Goal: Contribute content: Add original content to the website for others to see

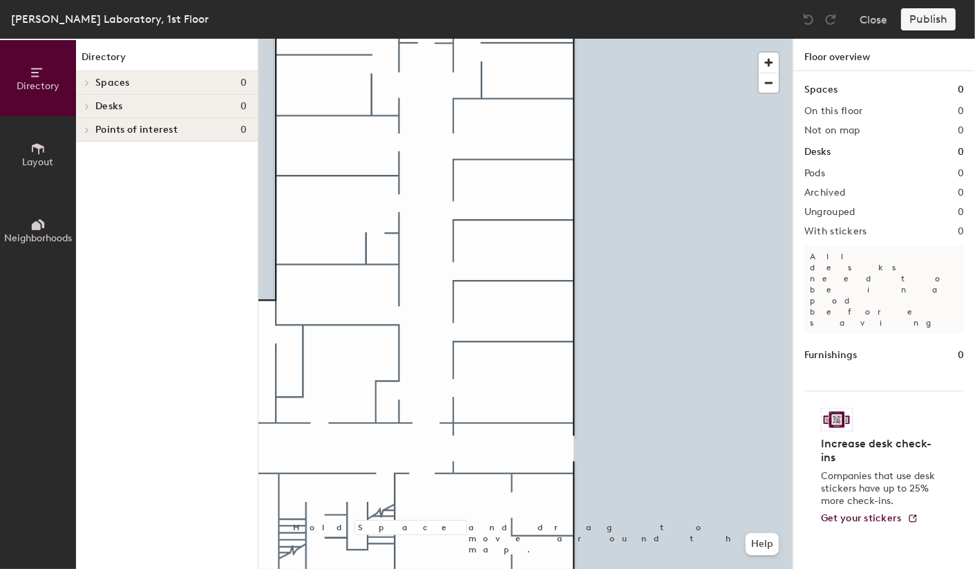
click at [36, 153] on icon at bounding box center [37, 148] width 15 height 15
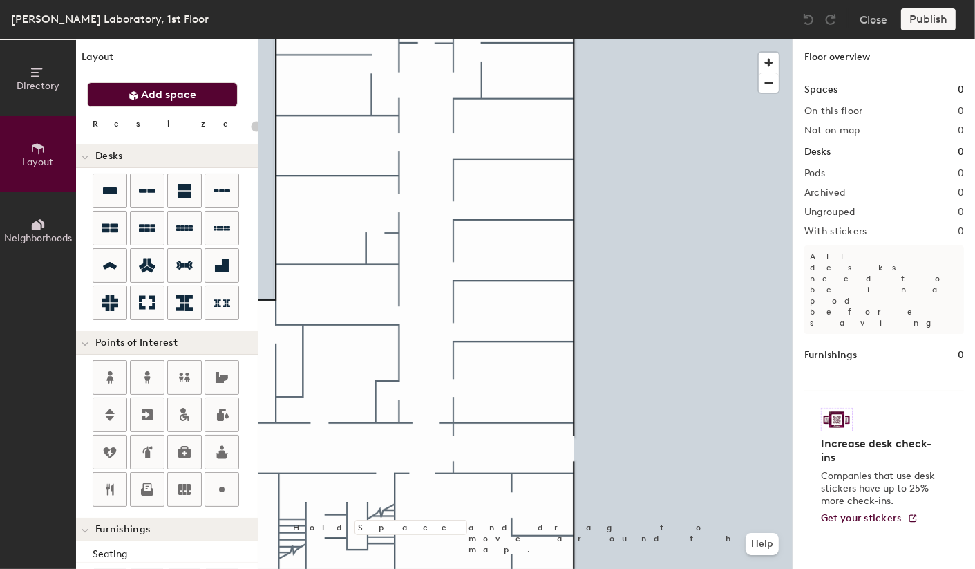
click at [167, 93] on span "Add space" at bounding box center [169, 95] width 55 height 14
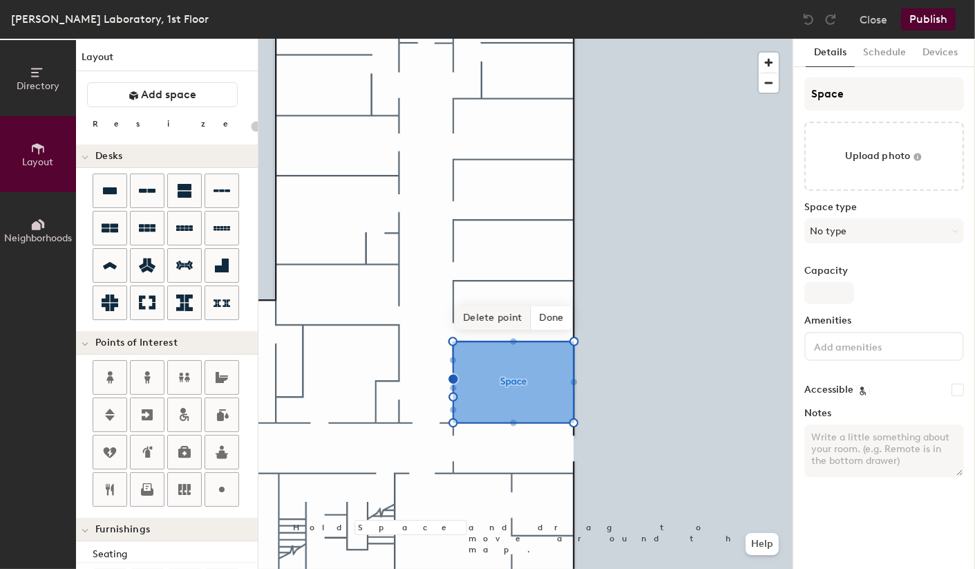
click at [491, 314] on span "Delete point" at bounding box center [493, 317] width 76 height 23
click at [495, 319] on span "Delete point" at bounding box center [493, 317] width 76 height 23
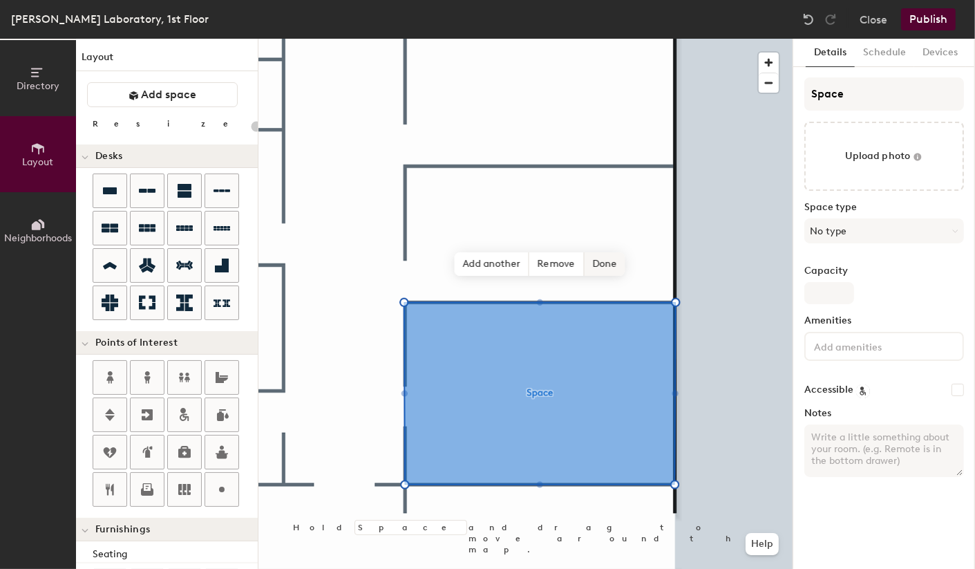
click at [607, 259] on span "Done" at bounding box center [604, 263] width 41 height 23
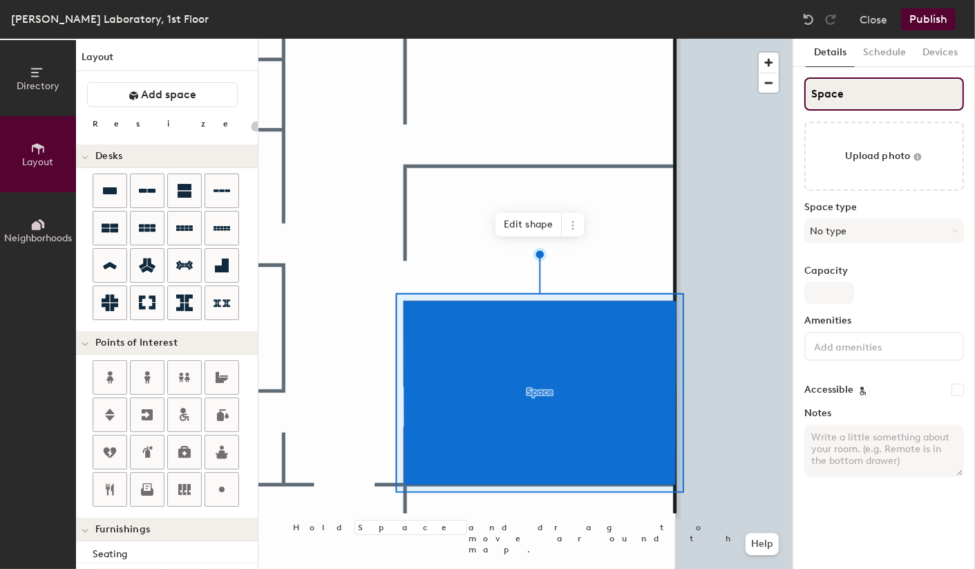
type input "20"
click at [858, 97] on input "Space" at bounding box center [884, 93] width 160 height 33
type input "1"
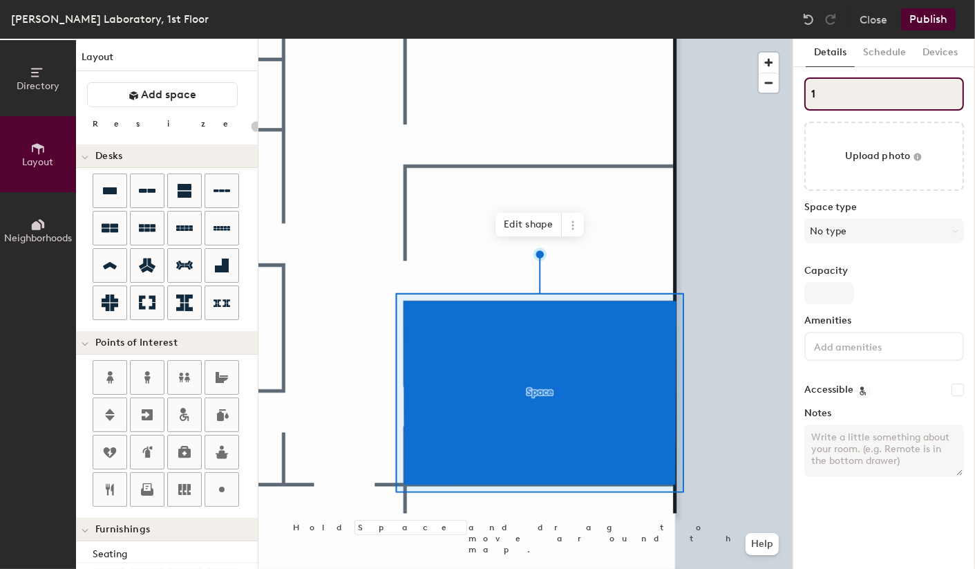
type input "20"
type input "14"
type input "20"
type input "1464"
type input "20"
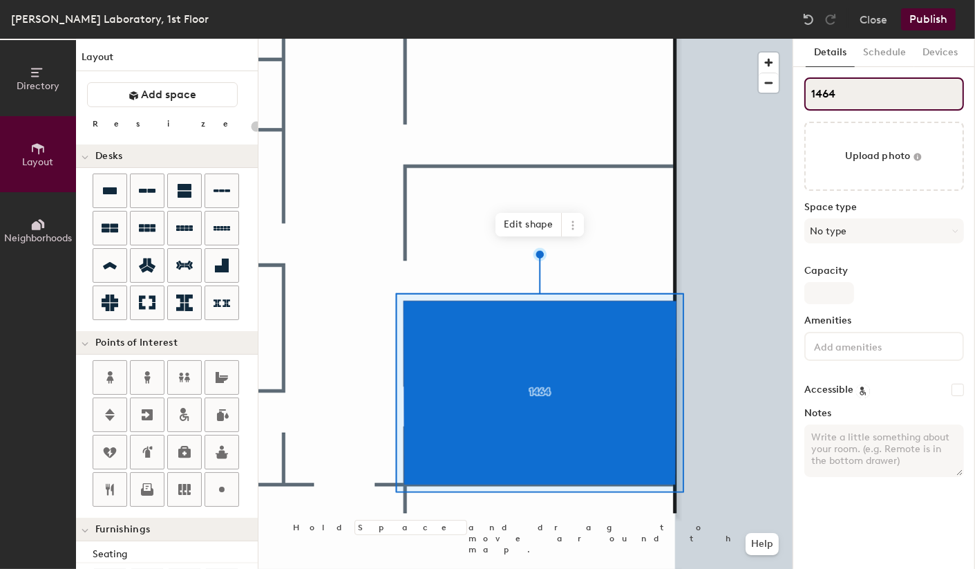
type input "1464"
click at [841, 437] on textarea "Notes" at bounding box center [884, 450] width 160 height 53
paste textarea "Grad Student Conference Room"
type textarea "Grad Student Conference Room"
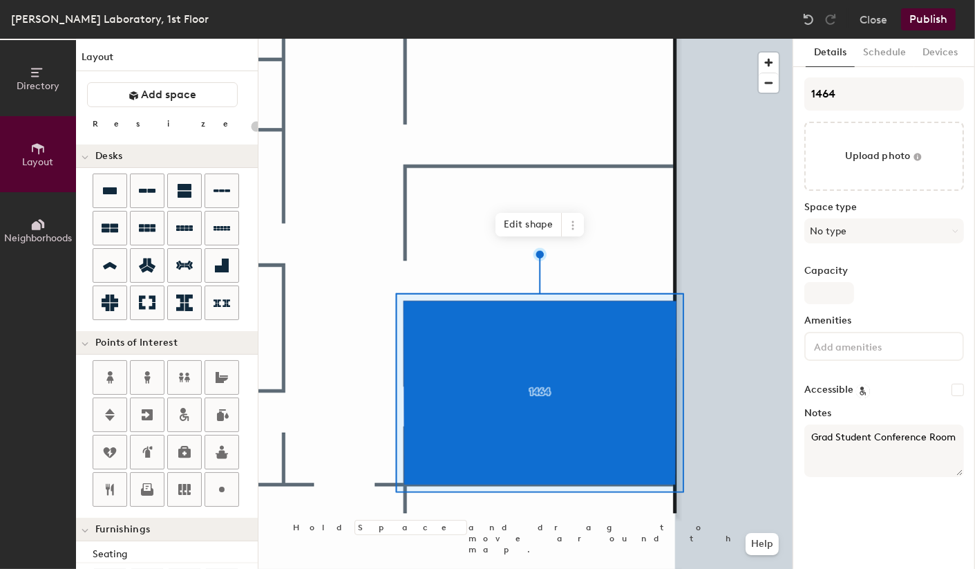
type input "20"
type textarea "Grad Student Conference Room"
click at [913, 231] on button "No type" at bounding box center [884, 230] width 160 height 25
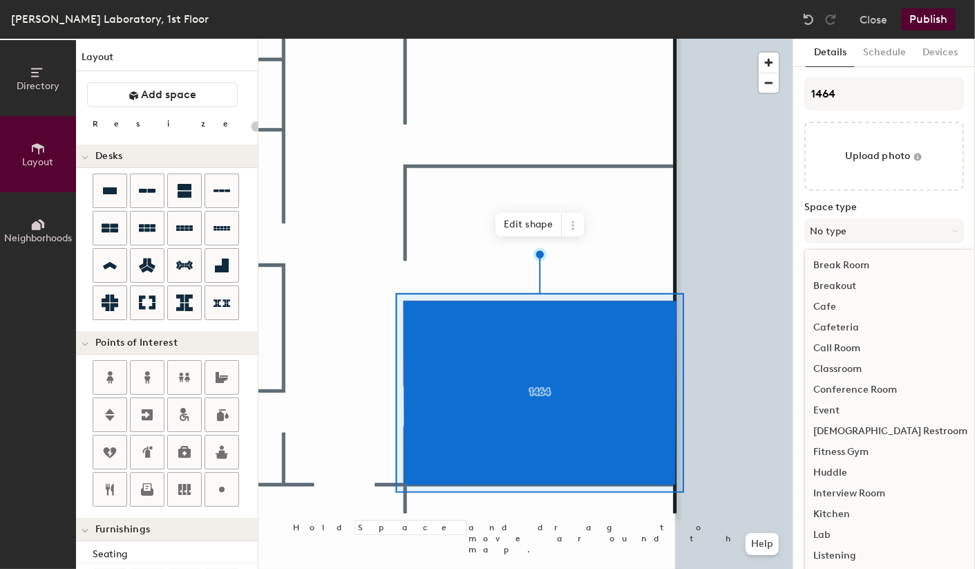
click at [870, 388] on div "Conference Room" at bounding box center [890, 389] width 171 height 21
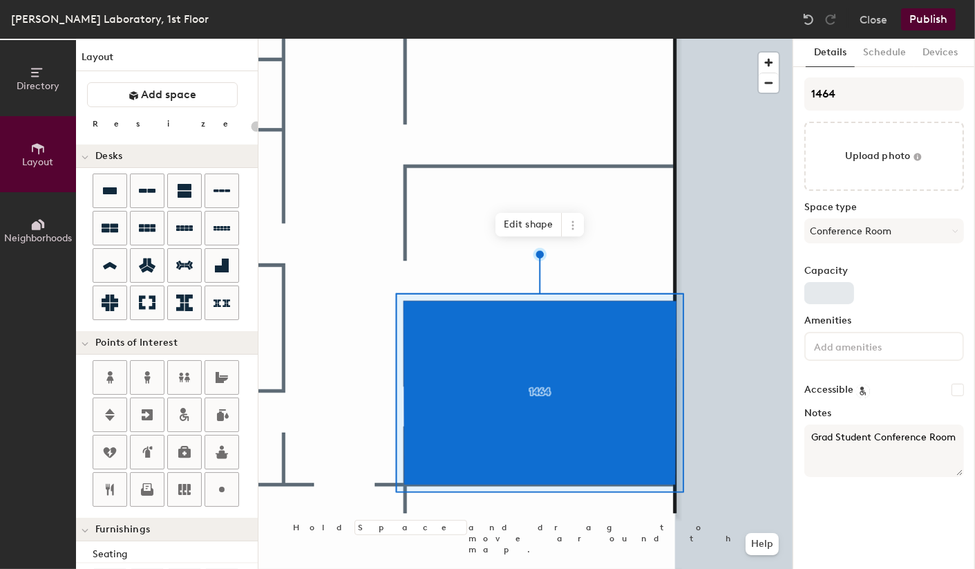
type input "20"
click at [839, 289] on input "Capacity" at bounding box center [829, 293] width 50 height 22
type input "1"
type input "20"
type input "10"
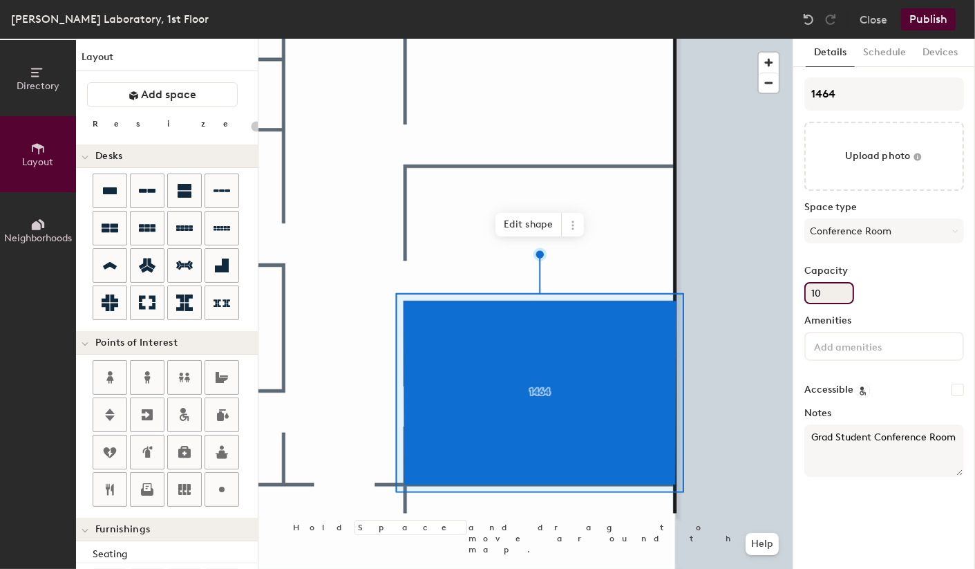
type input "20"
type input "10"
click at [902, 296] on div "Capacity 10" at bounding box center [884, 284] width 160 height 39
click at [872, 352] on input at bounding box center [873, 345] width 124 height 17
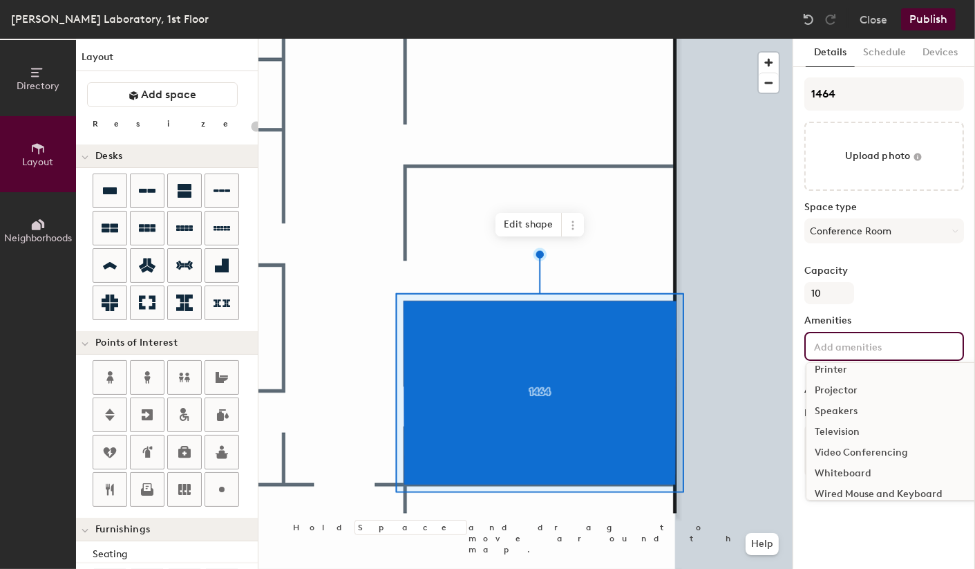
scroll to position [258, 0]
click at [864, 428] on div "Television" at bounding box center [892, 431] width 173 height 21
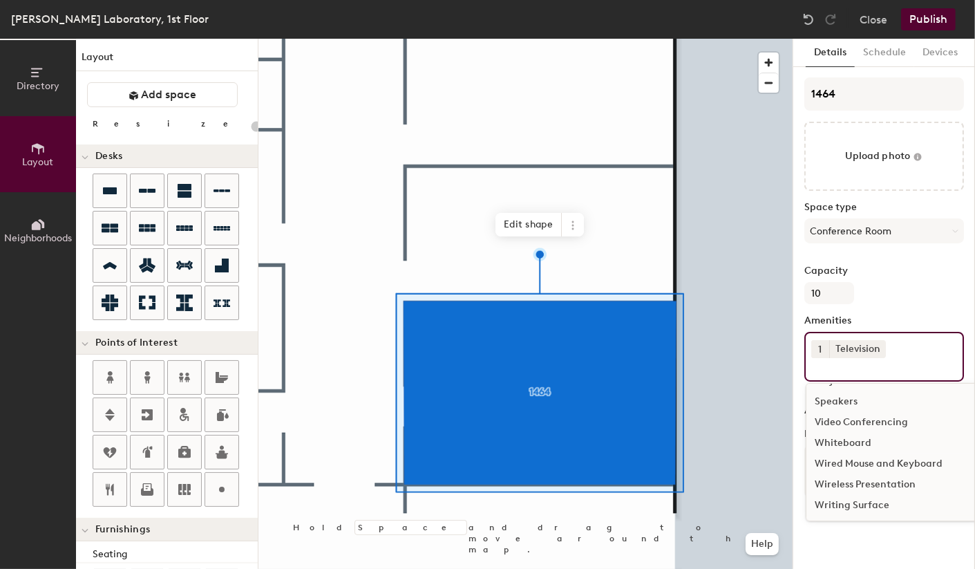
click at [853, 502] on div "Writing Surface" at bounding box center [892, 505] width 173 height 21
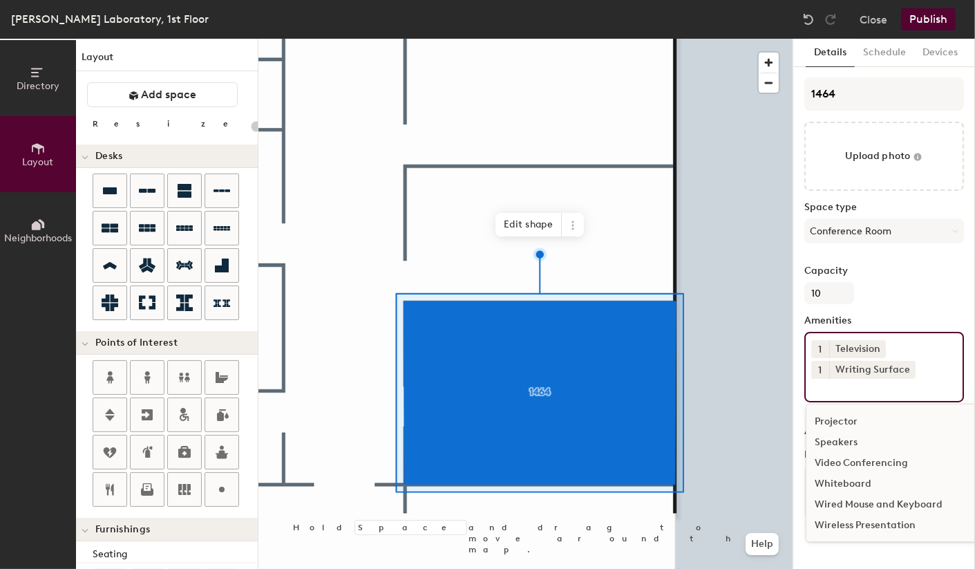
scroll to position [268, 0]
click at [922, 18] on button "Publish" at bounding box center [928, 19] width 55 height 22
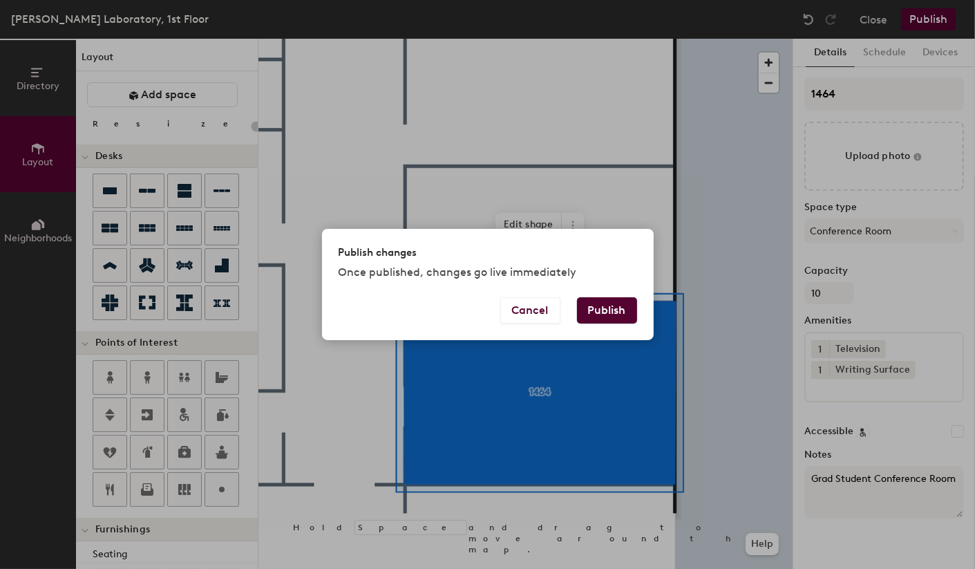
click at [593, 312] on button "Publish" at bounding box center [607, 310] width 60 height 26
type input "20"
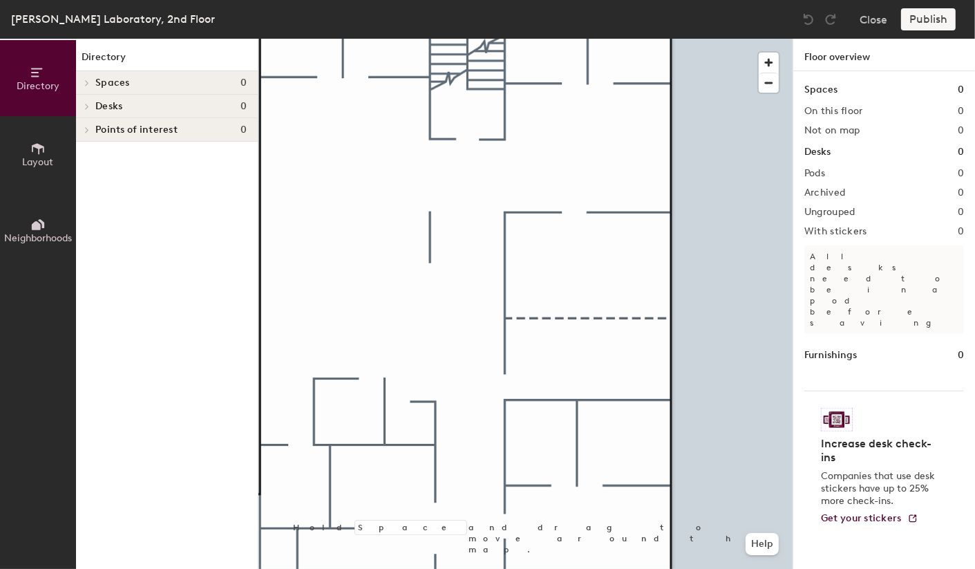
click at [39, 150] on icon at bounding box center [38, 148] width 12 height 11
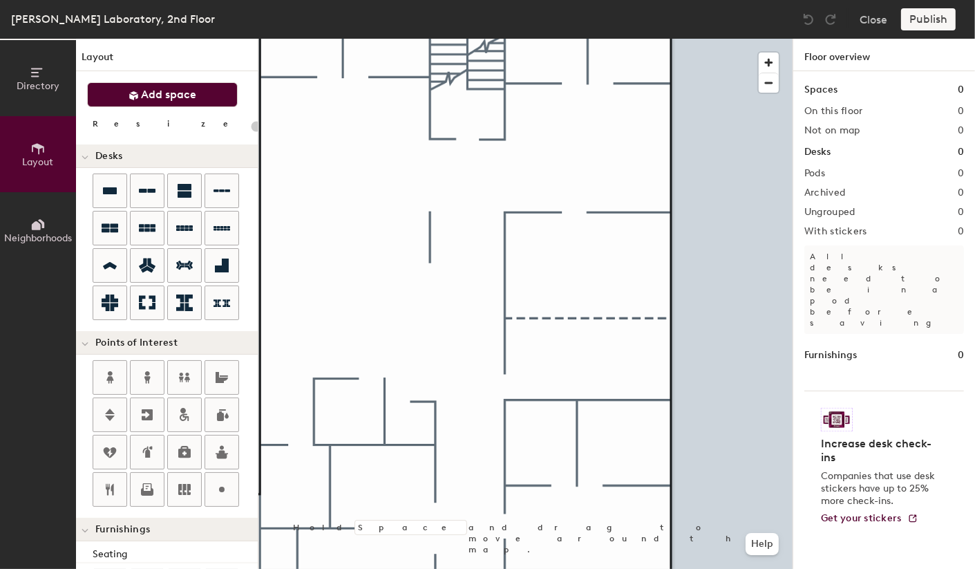
click at [167, 98] on span "Add space" at bounding box center [169, 95] width 55 height 14
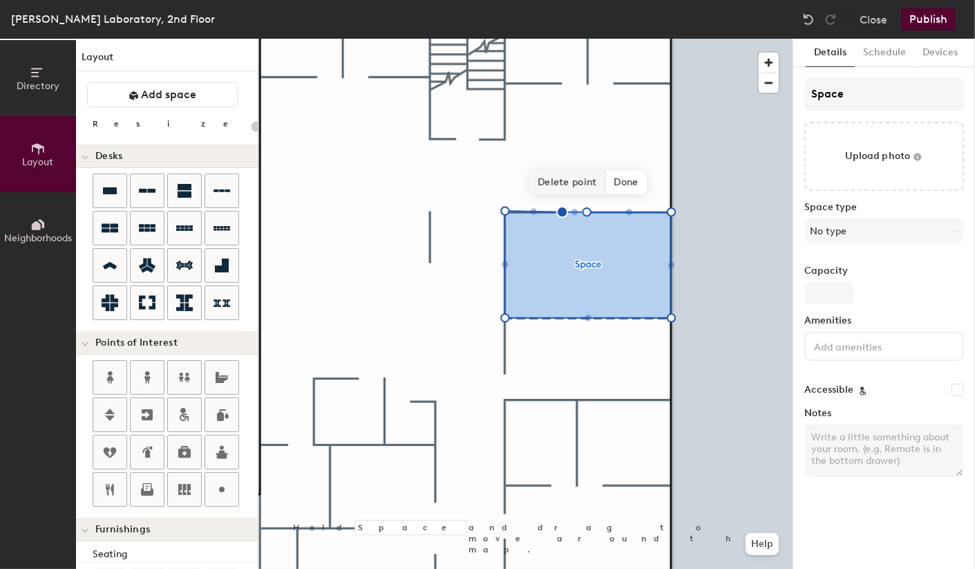
click at [576, 184] on span "Delete point" at bounding box center [567, 182] width 76 height 23
click at [582, 182] on span "Delete point" at bounding box center [567, 182] width 76 height 23
type input "20"
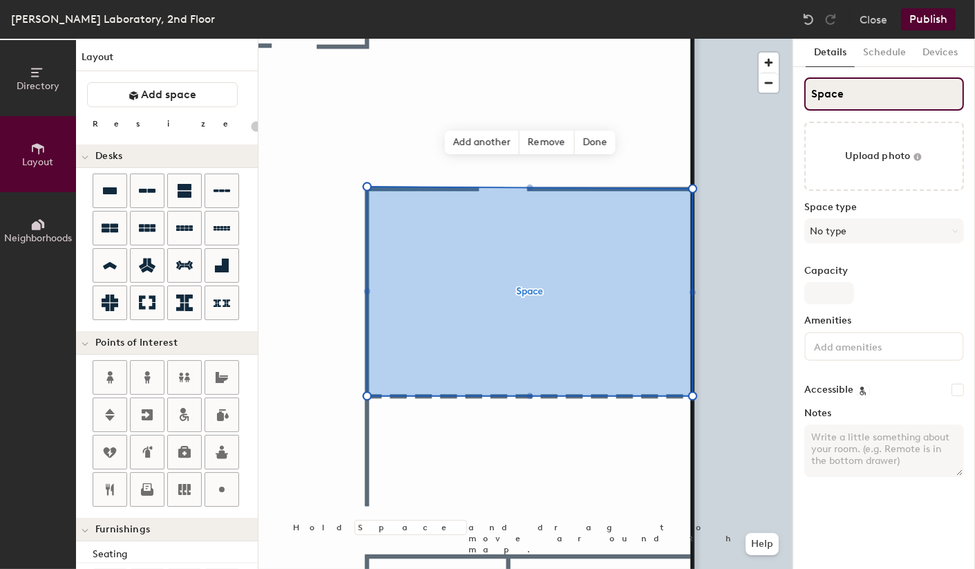
click at [851, 95] on input "Space" at bounding box center [884, 93] width 160 height 33
type input "2"
type input "20"
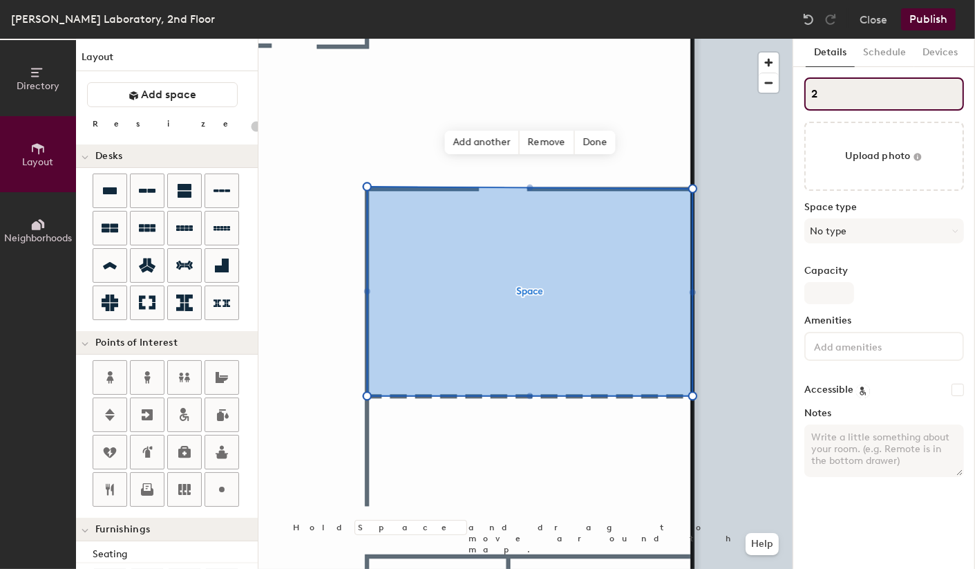
type input "24"
type input "20"
type input "248"
type input "20"
type input "2480"
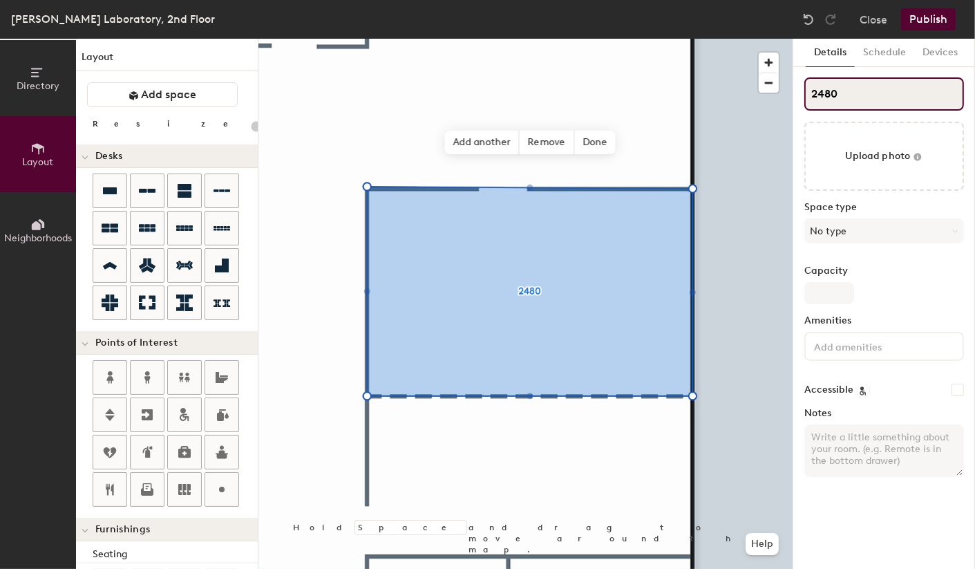
type input "20"
type input "2480"
click at [872, 437] on textarea "Notes" at bounding box center [884, 450] width 160 height 53
paste textarea "Chair's Conference Room"
type textarea "Chair's Conference Room"
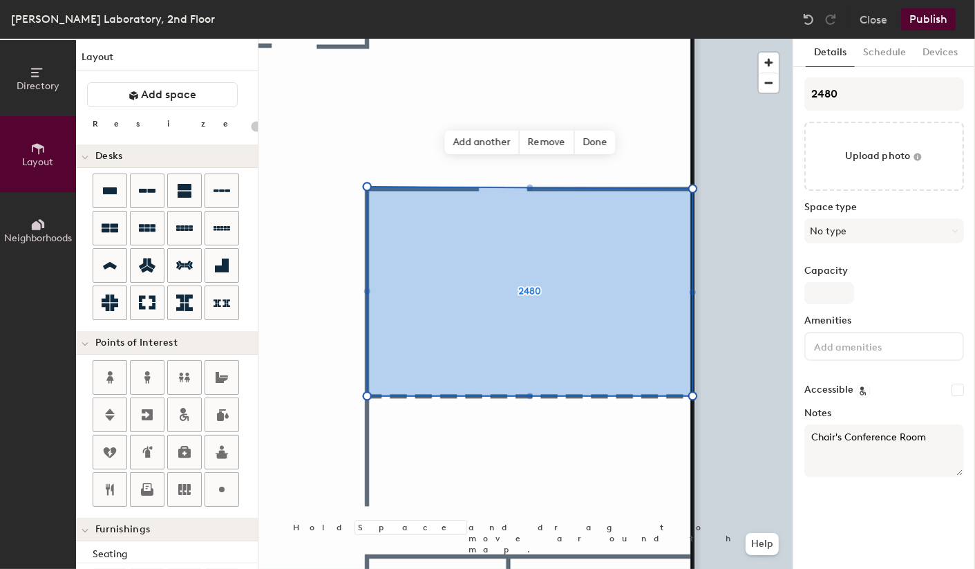
type input "20"
click at [928, 439] on textarea "Chair's Conference Room" at bounding box center [884, 450] width 160 height 53
type textarea "Chair's Conference Room"
type input "20"
type textarea "Chair's Conference Room"
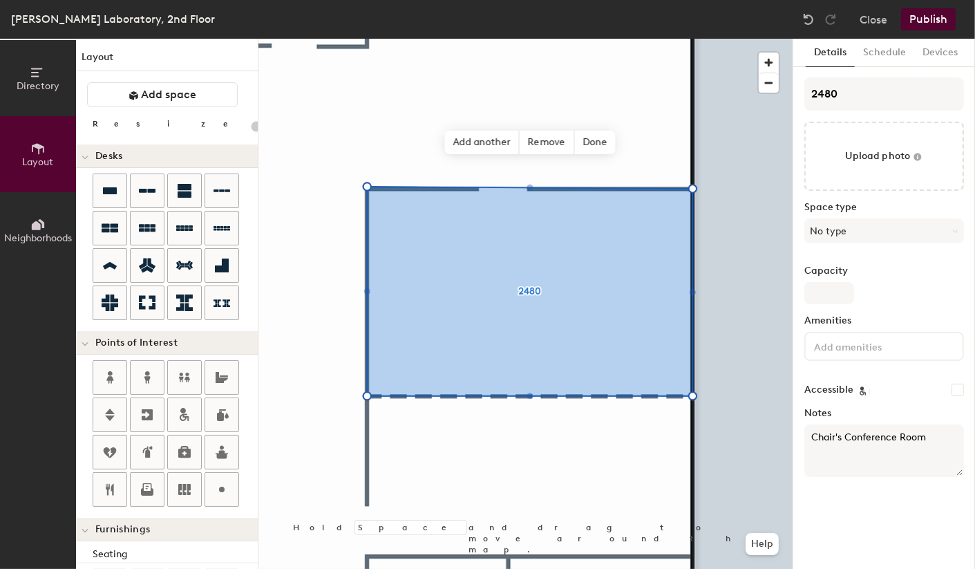
type input "20"
type textarea "Chair's Conference Room *"
type input "20"
type textarea "Chair's Conference Room **"
type input "20"
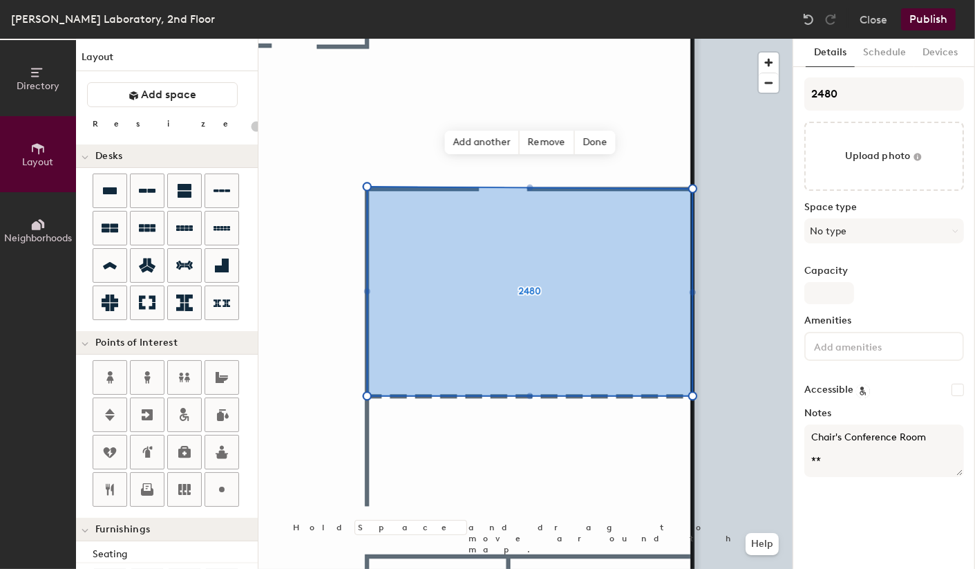
type textarea "Chair's Conference Room ***"
type input "20"
type textarea "Chair's Conference Room ***"
type input "20"
type textarea "Chair's Conference Room *** R"
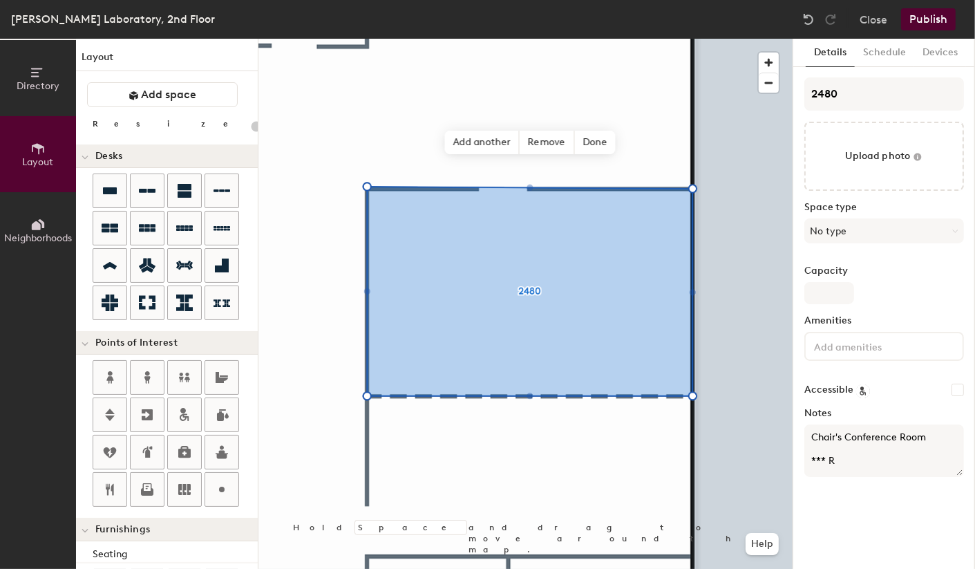
type input "20"
type textarea "Chair's Conference Room *** Re"
type input "20"
type textarea "Chair's Conference Room *** Requ"
type input "20"
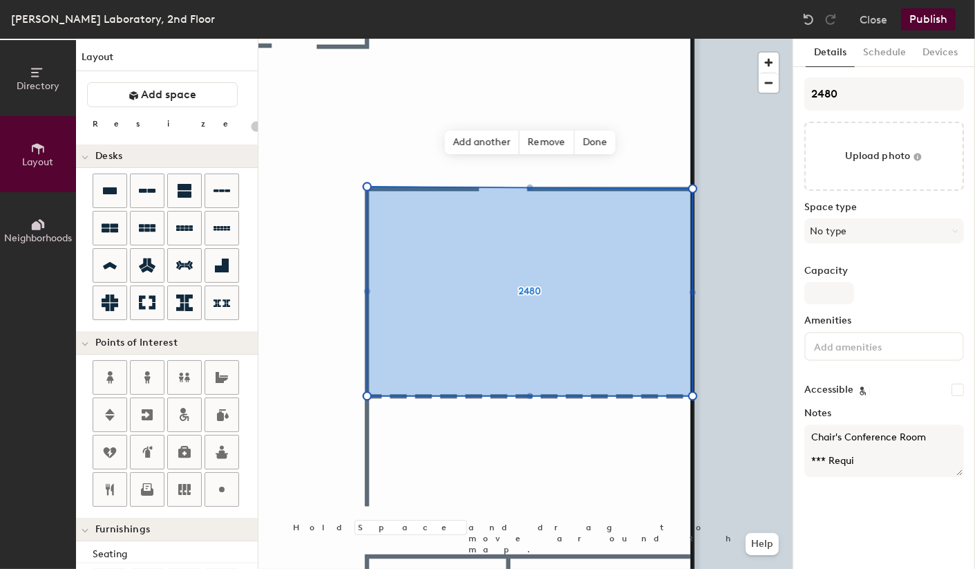
type textarea "Chair's Conference Room *** Requir"
type input "20"
type textarea "Chair's Conference Room *** Require"
type input "20"
type textarea "Chair's Conference Room *** Requires"
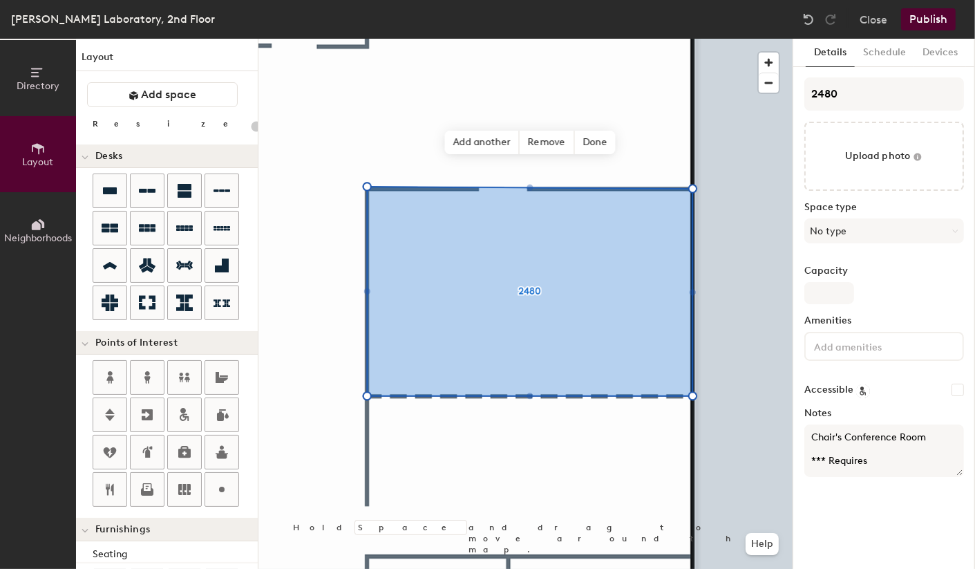
type input "20"
type textarea "Chair's Conference Room *** Requires KE"
type input "20"
type textarea "Chair's Conference Room *** Requires KEy"
type input "20"
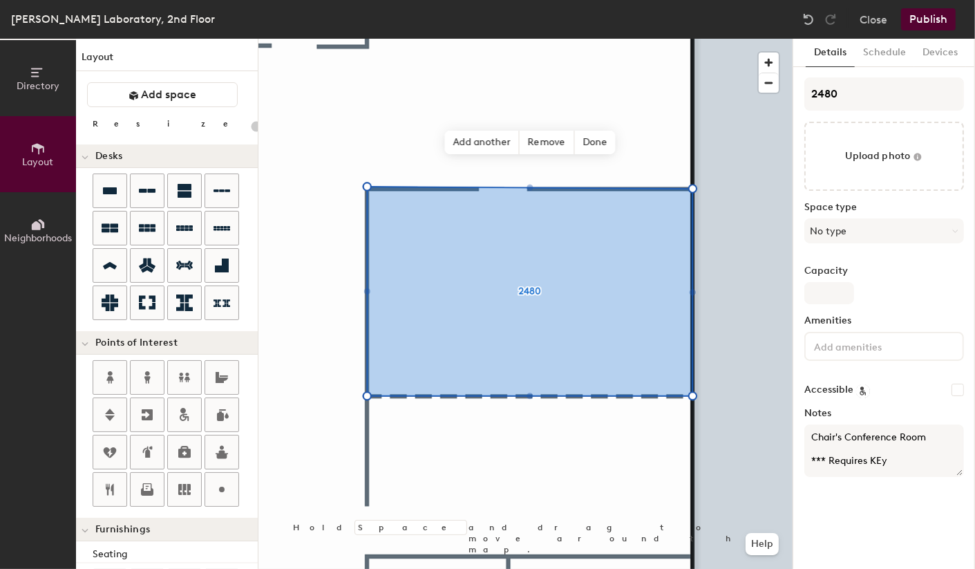
type textarea "Chair's Conference Room *** Requires KEy"
type input "20"
type textarea "Chair's Conference Room *** Requires KEy *"
type input "20"
type textarea "Chair's Conference Room *** Requires KEy **"
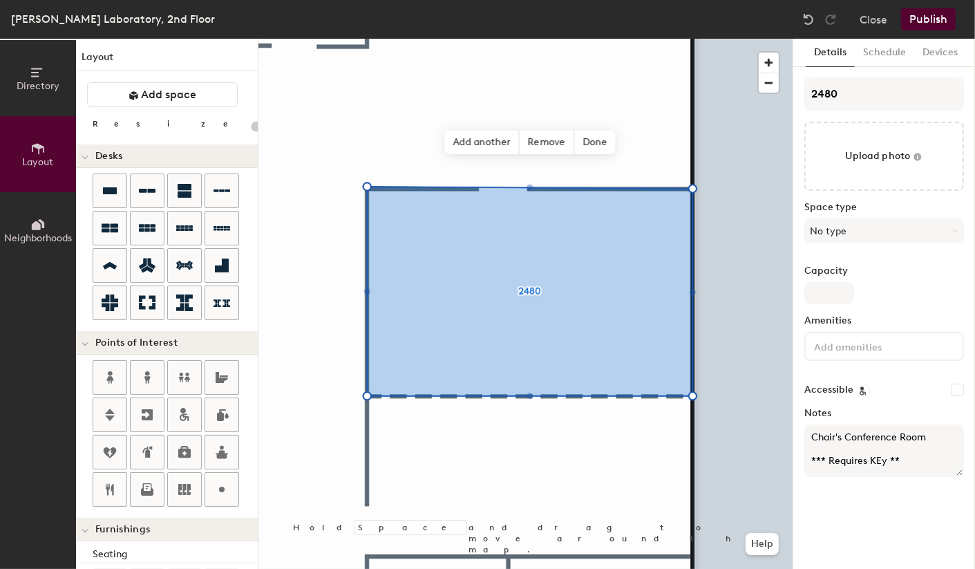
type input "20"
type textarea "Chair's Conference Room *** Requires KEy ***"
type input "20"
click at [878, 460] on textarea "Chair's Conference Room *** Requires KEy ***" at bounding box center [884, 450] width 160 height 53
type textarea "Chair's Conference Room *** Requires Key ***"
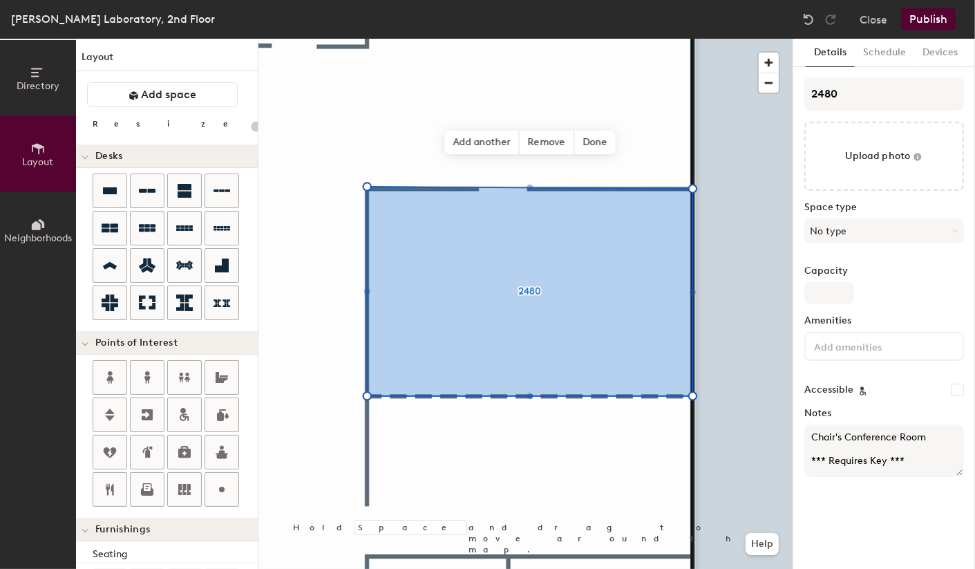
type input "20"
type textarea "Chair's Conference Room *** Requires Key ***"
click at [829, 289] on input "Capacity" at bounding box center [829, 293] width 50 height 22
type input "12"
type input "20"
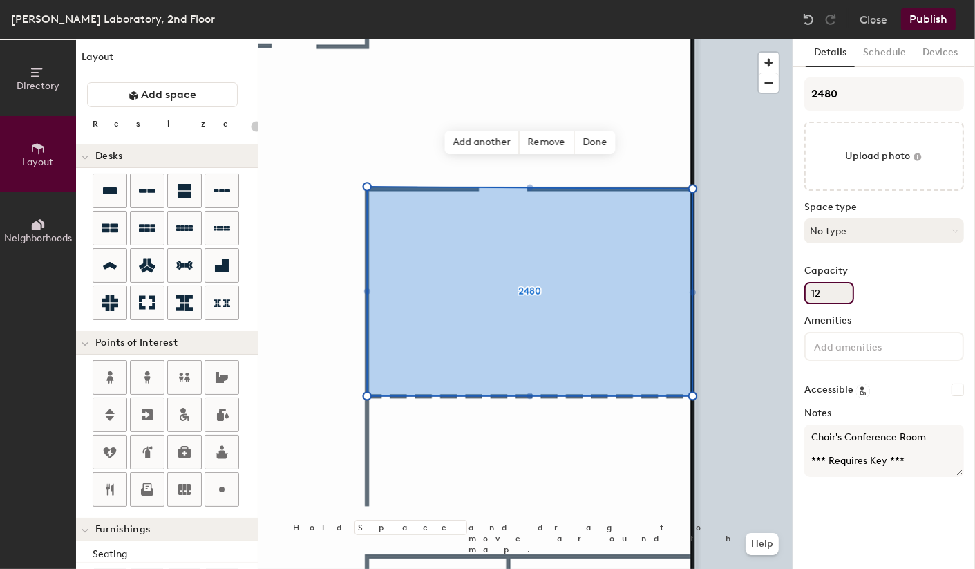
type input "12"
click at [883, 229] on button "No type" at bounding box center [884, 230] width 160 height 25
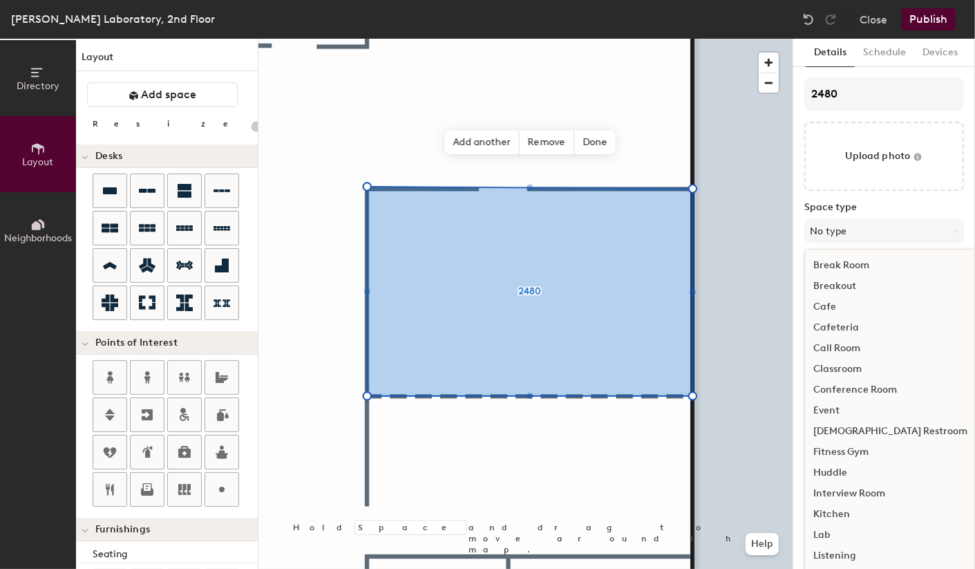
click at [879, 392] on div "Conference Room" at bounding box center [890, 389] width 171 height 21
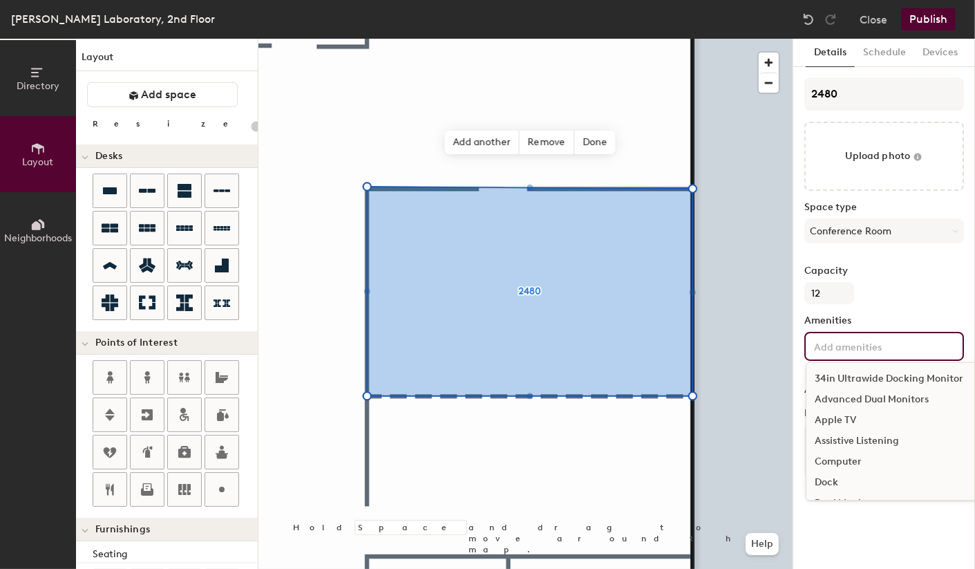
click at [859, 348] on input at bounding box center [873, 345] width 124 height 17
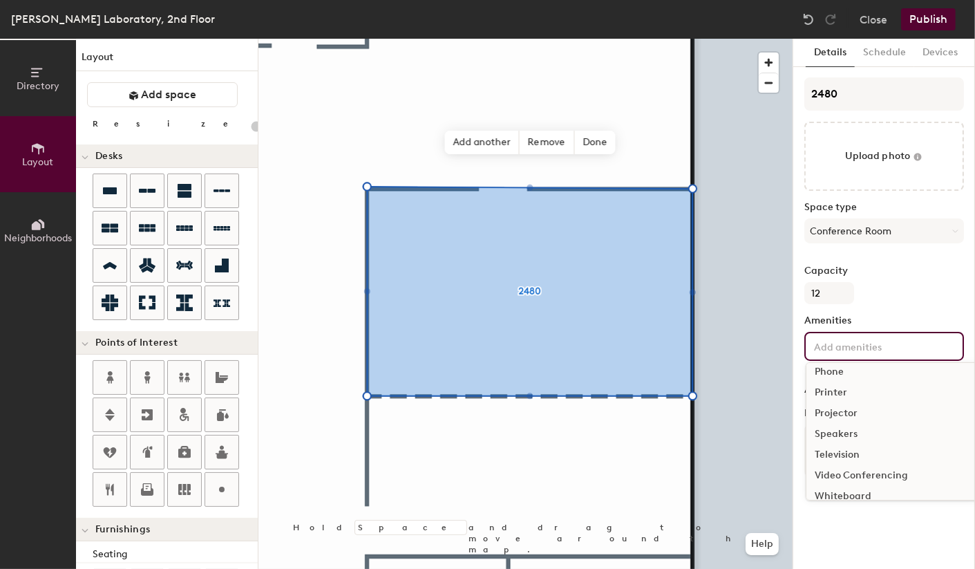
scroll to position [240, 0]
click at [833, 443] on div "Television" at bounding box center [892, 449] width 173 height 21
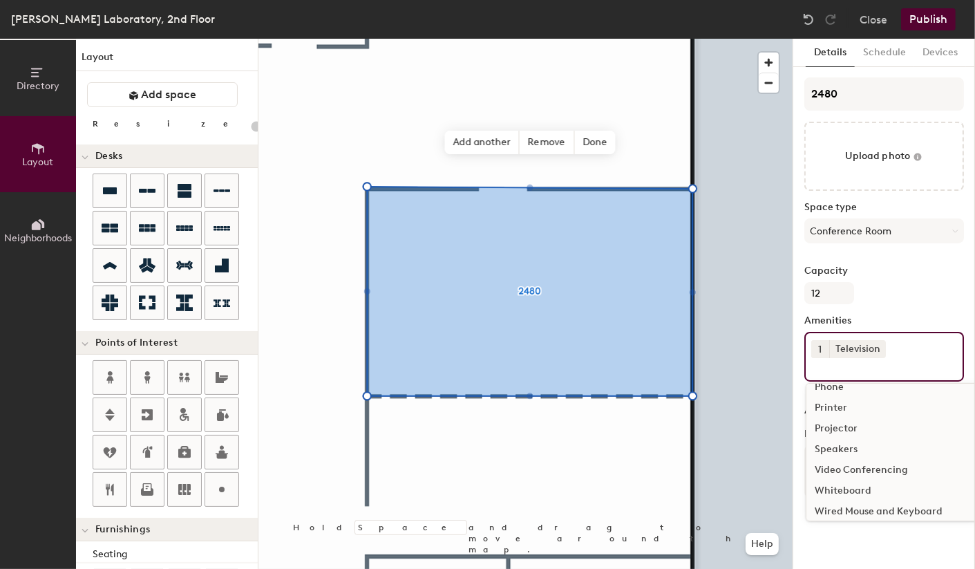
click at [842, 488] on div "Whiteboard" at bounding box center [892, 490] width 173 height 21
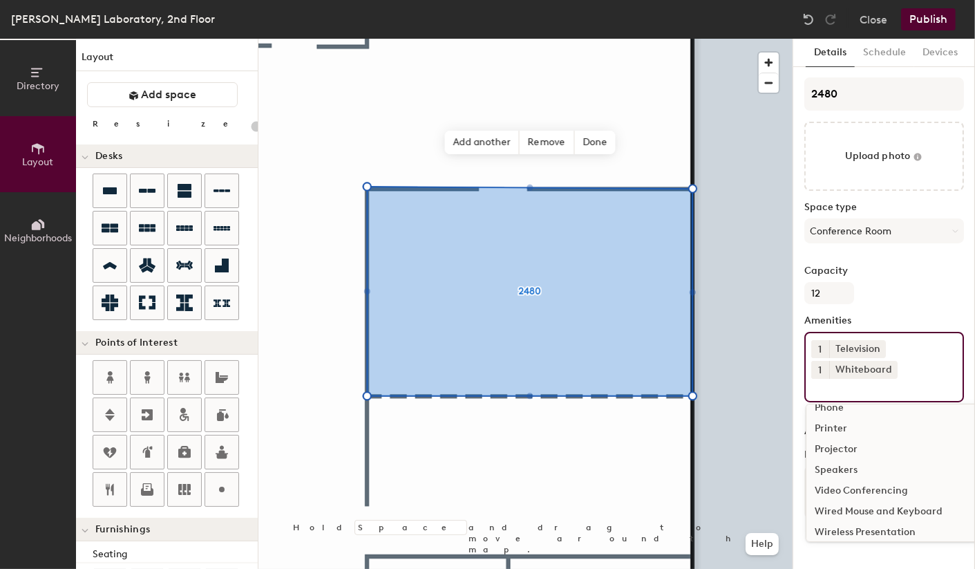
click at [921, 274] on label "Capacity" at bounding box center [884, 270] width 160 height 11
click at [854, 282] on input "12" at bounding box center [829, 293] width 50 height 22
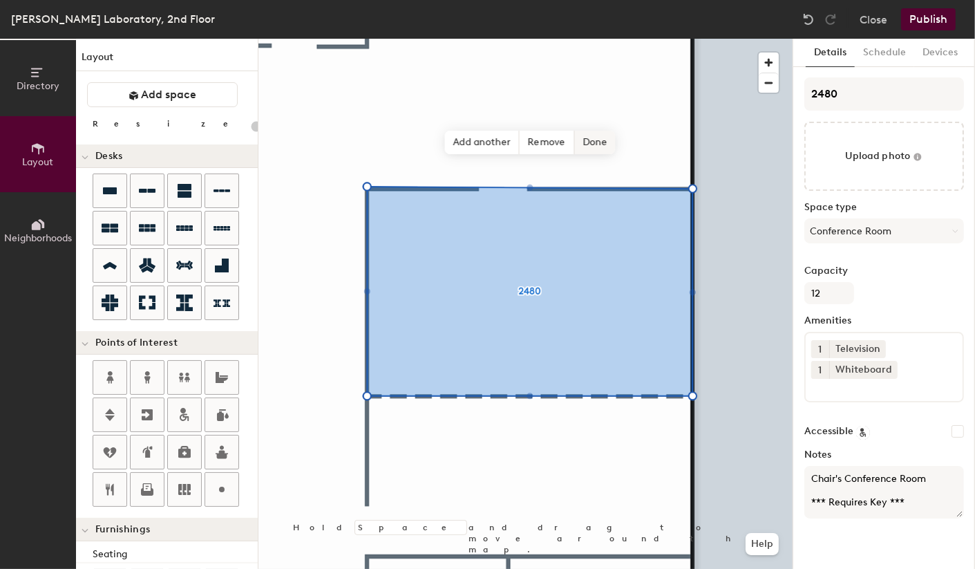
click at [602, 142] on span "Done" at bounding box center [594, 142] width 41 height 23
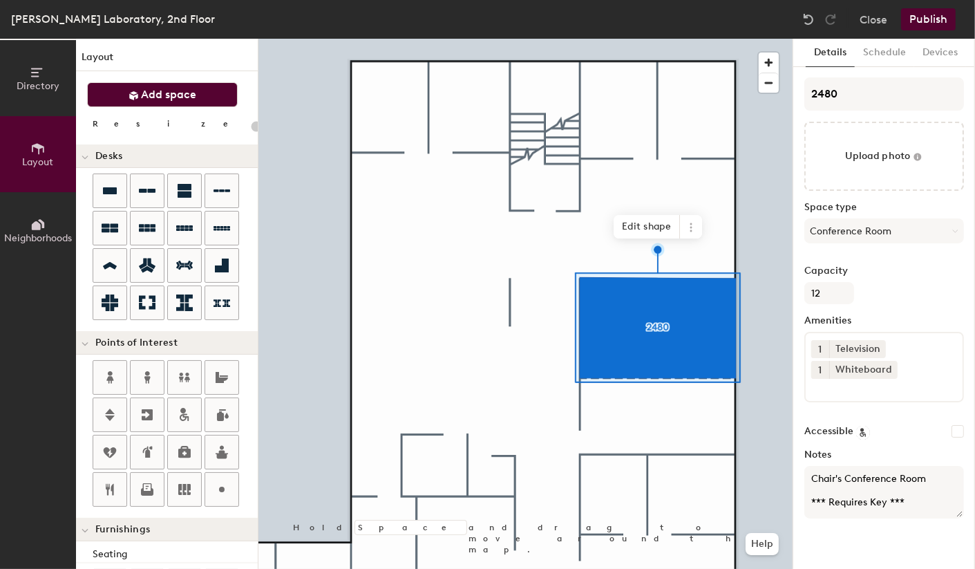
drag, startPoint x: 160, startPoint y: 95, endPoint x: 162, endPoint y: 105, distance: 10.6
click at [160, 95] on span "Add space" at bounding box center [169, 95] width 55 height 14
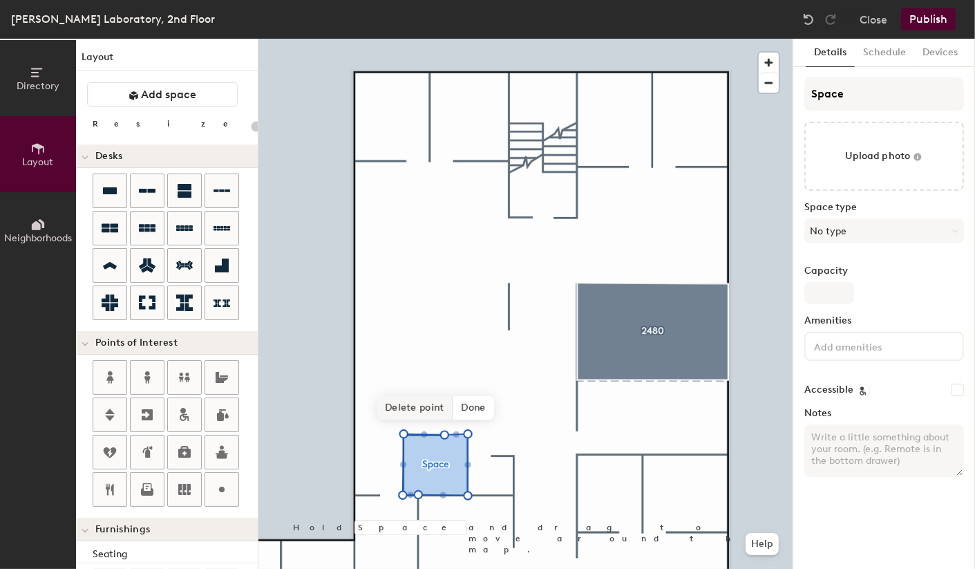
click at [427, 408] on span "Delete point" at bounding box center [415, 407] width 76 height 23
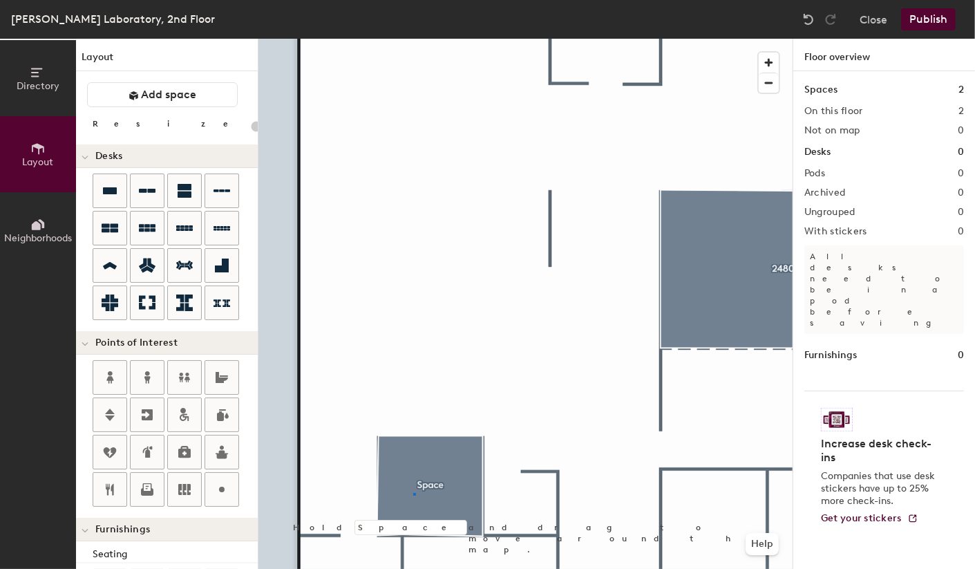
click at [413, 39] on div at bounding box center [525, 39] width 534 height 0
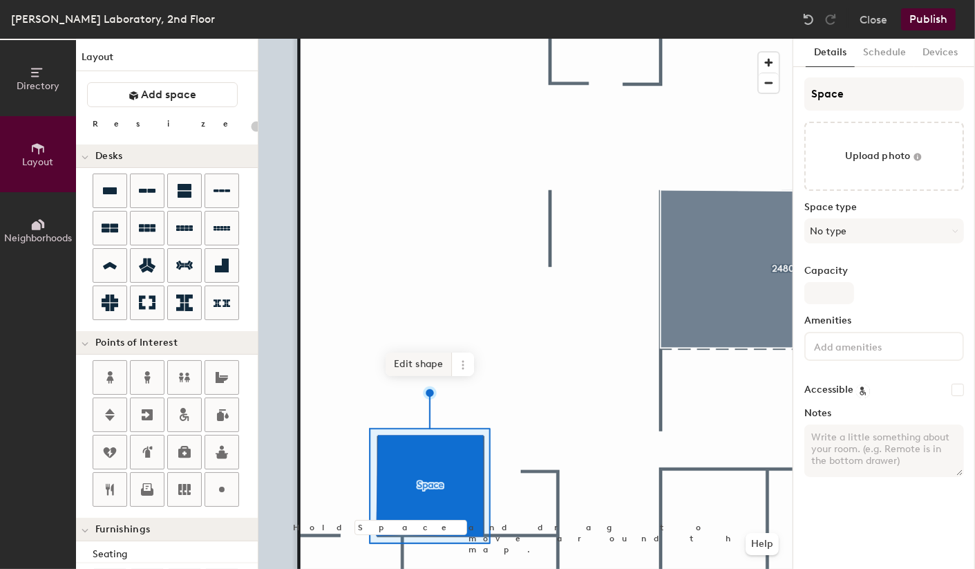
click at [424, 370] on span "Edit shape" at bounding box center [419, 363] width 66 height 23
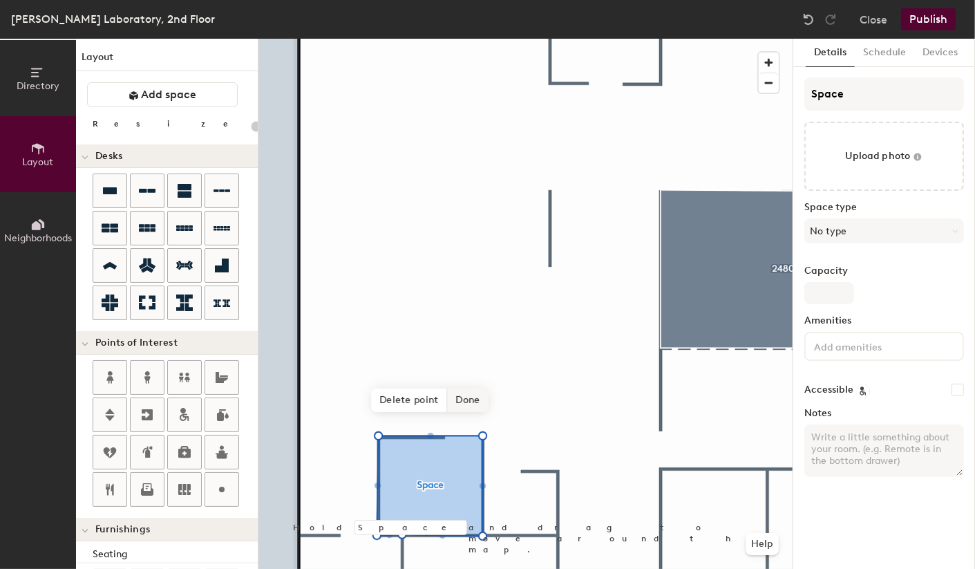
click at [421, 401] on span "Delete point" at bounding box center [409, 399] width 76 height 23
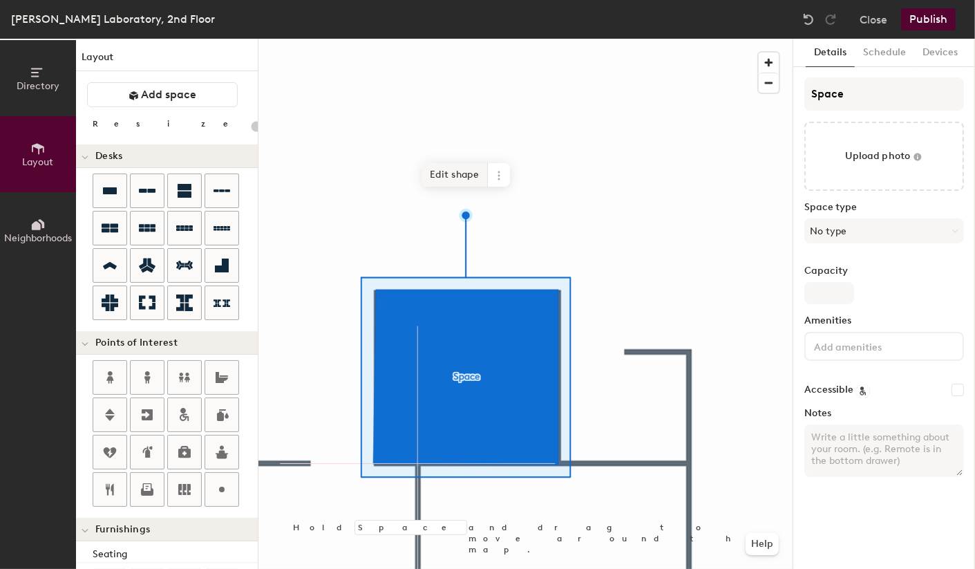
click at [452, 175] on span "Edit shape" at bounding box center [454, 174] width 66 height 23
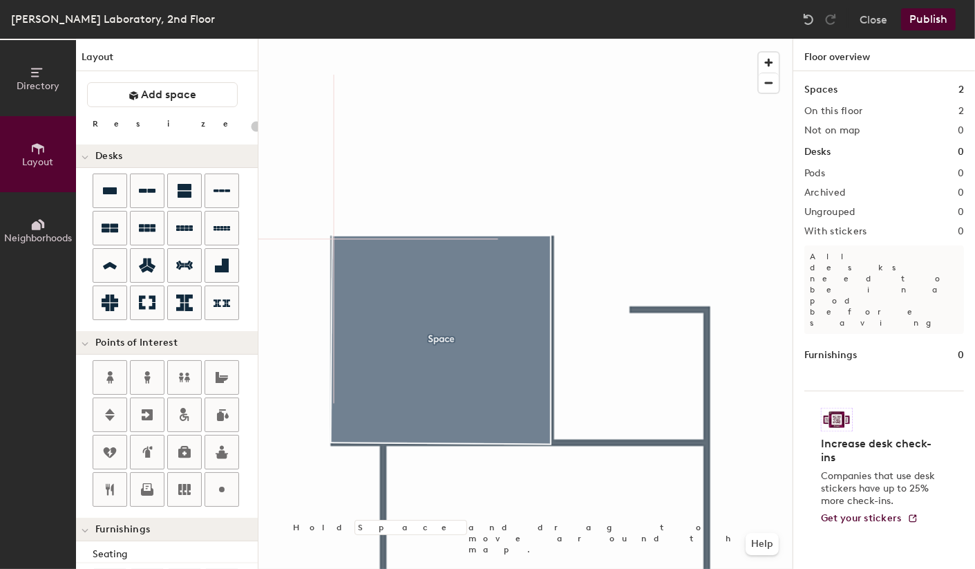
click at [392, 39] on div at bounding box center [525, 39] width 534 height 0
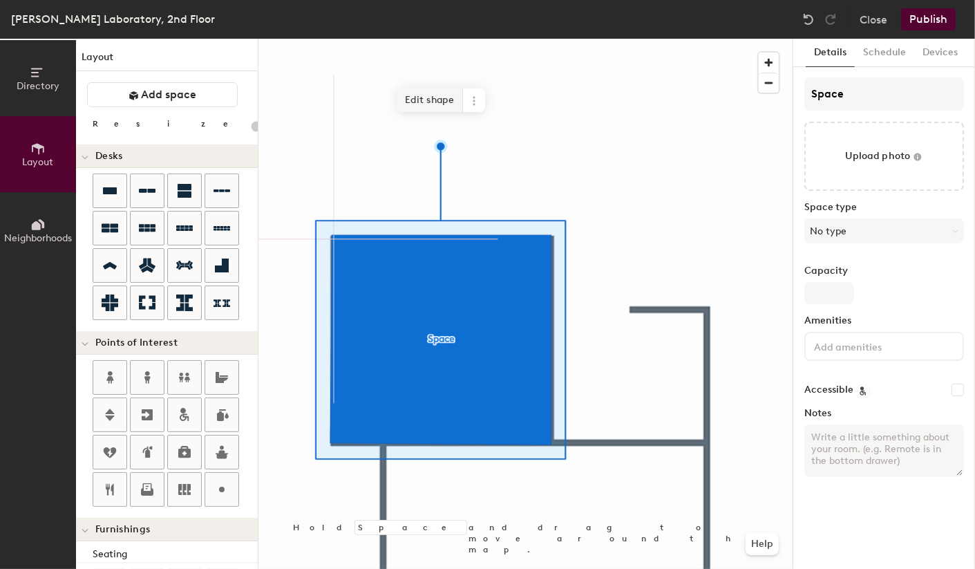
click at [424, 96] on span "Edit shape" at bounding box center [430, 99] width 66 height 23
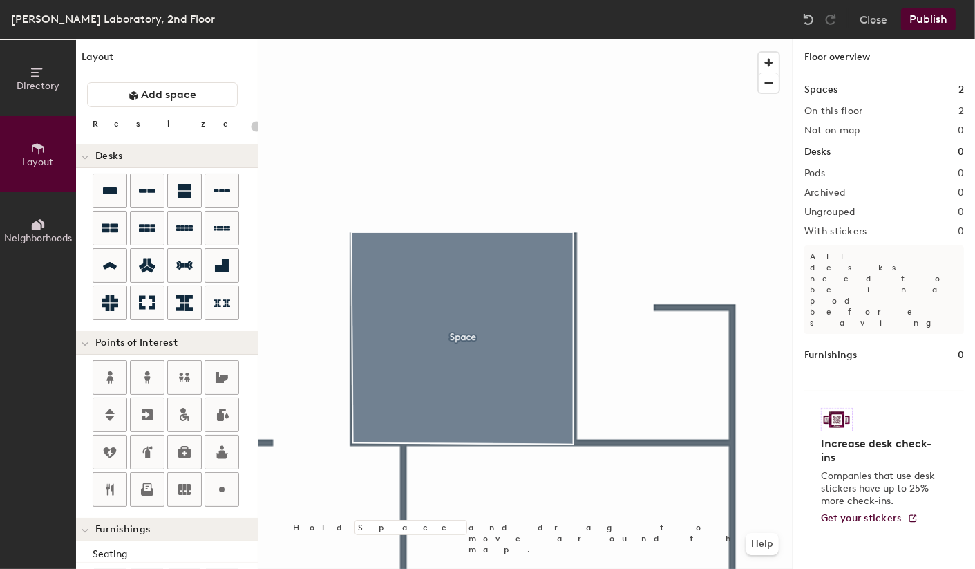
click at [411, 39] on div at bounding box center [525, 39] width 534 height 0
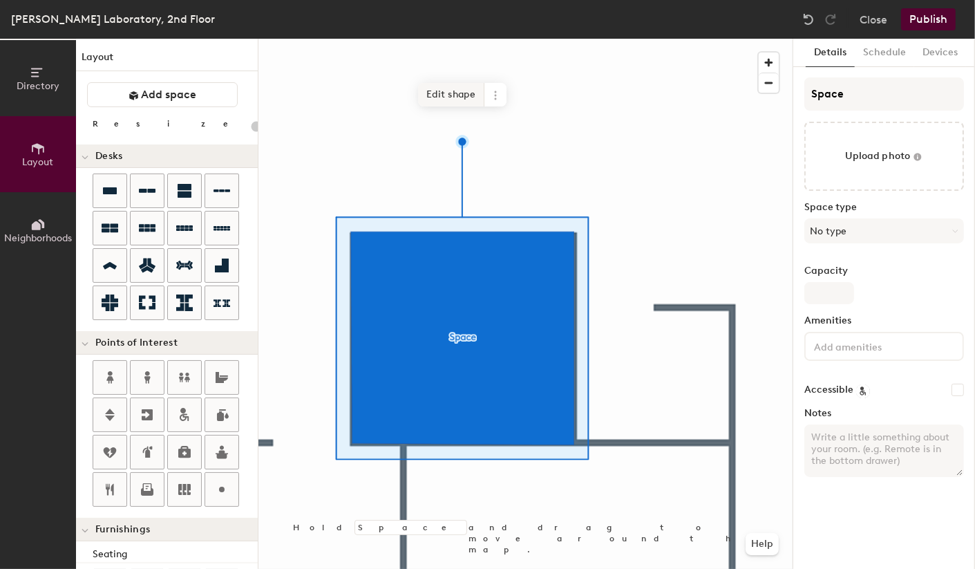
click at [444, 98] on span "Edit shape" at bounding box center [451, 94] width 66 height 23
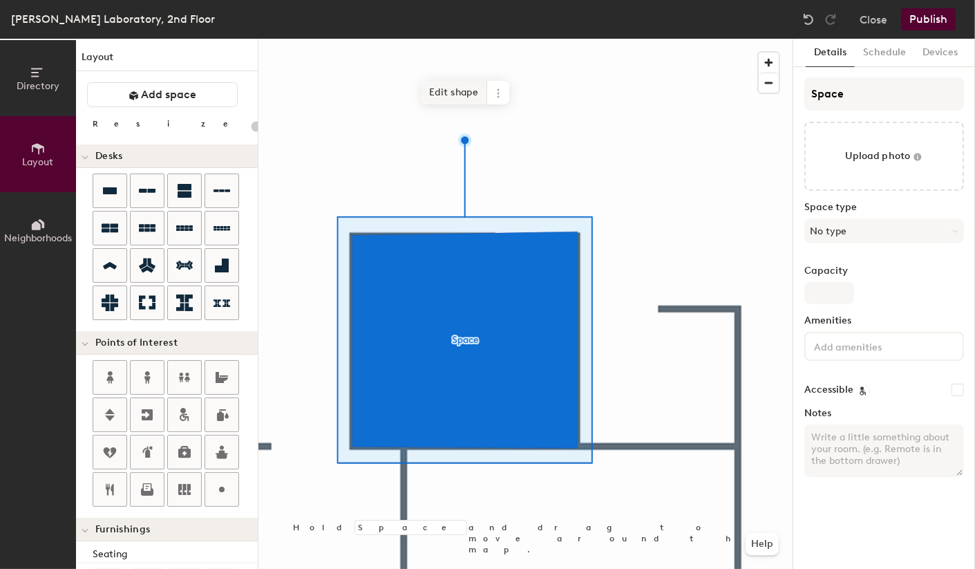
click at [452, 100] on span "Edit shape" at bounding box center [454, 92] width 66 height 23
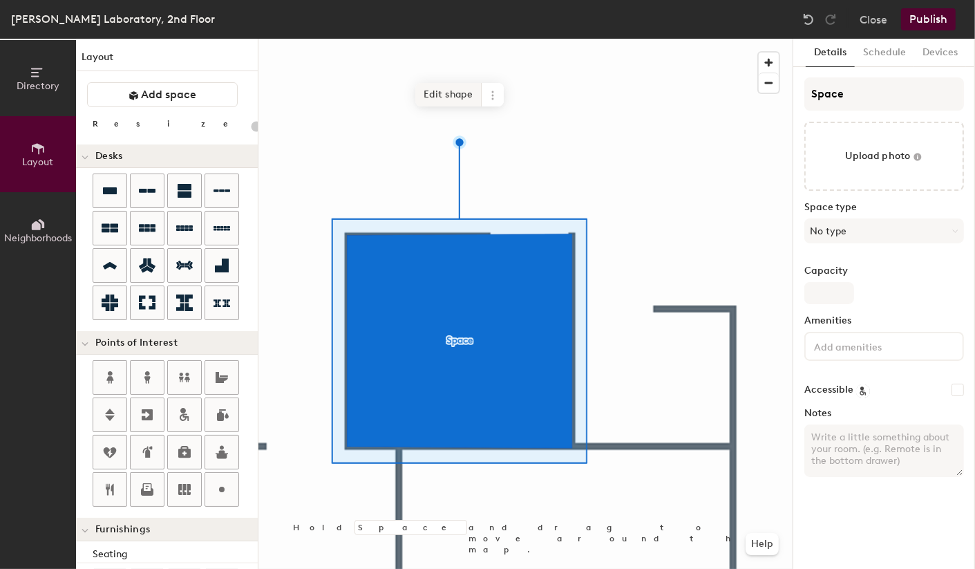
click at [461, 96] on span "Edit shape" at bounding box center [448, 94] width 66 height 23
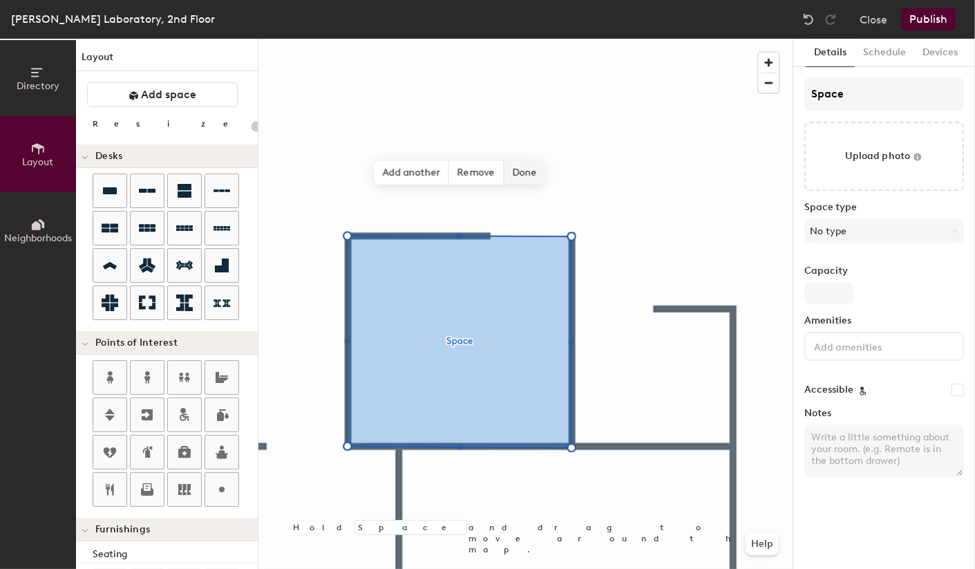
click at [528, 177] on span "Done" at bounding box center [524, 172] width 41 height 23
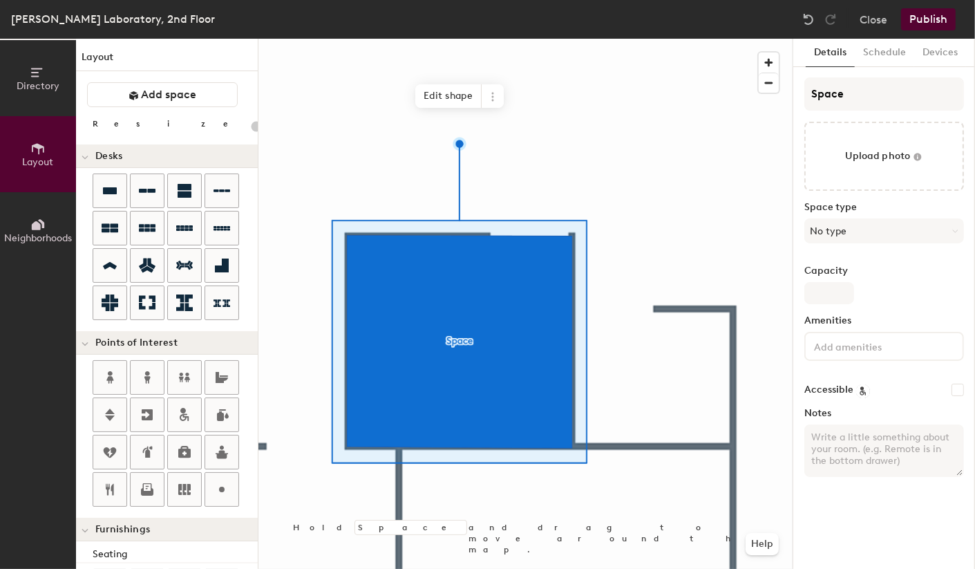
click at [406, 39] on div at bounding box center [525, 39] width 534 height 0
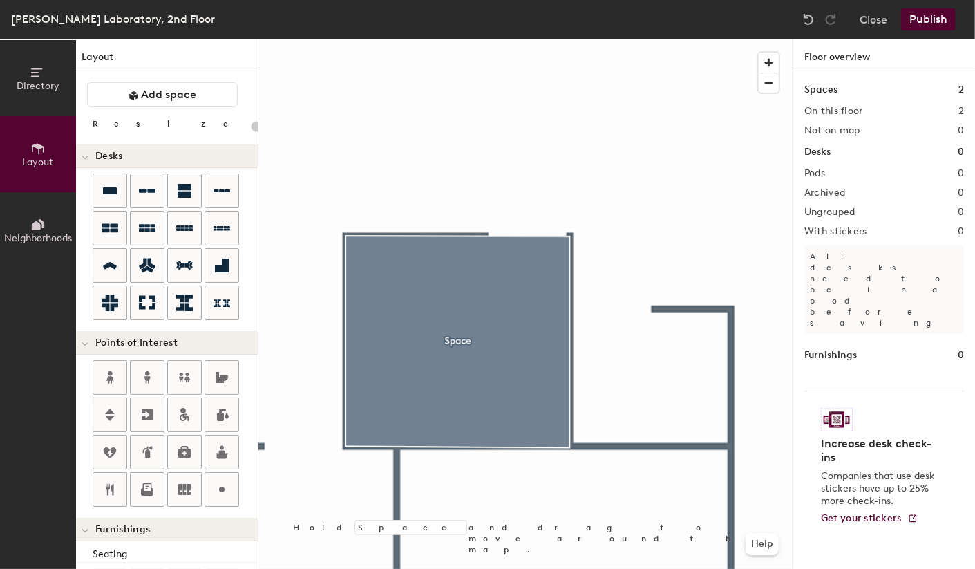
click at [475, 39] on div at bounding box center [525, 39] width 534 height 0
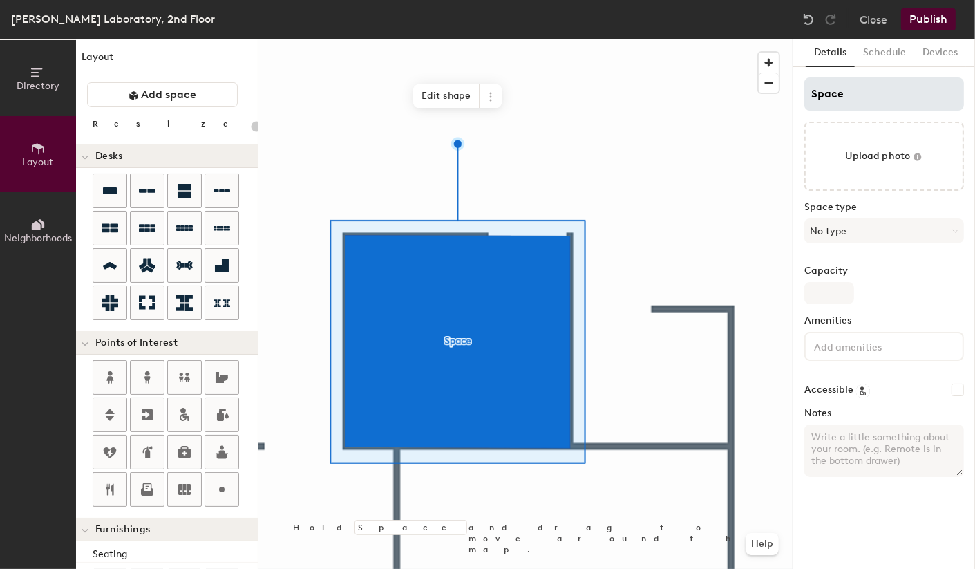
type input "20"
click at [859, 96] on input "Space" at bounding box center [884, 93] width 160 height 33
type input "2"
type input "20"
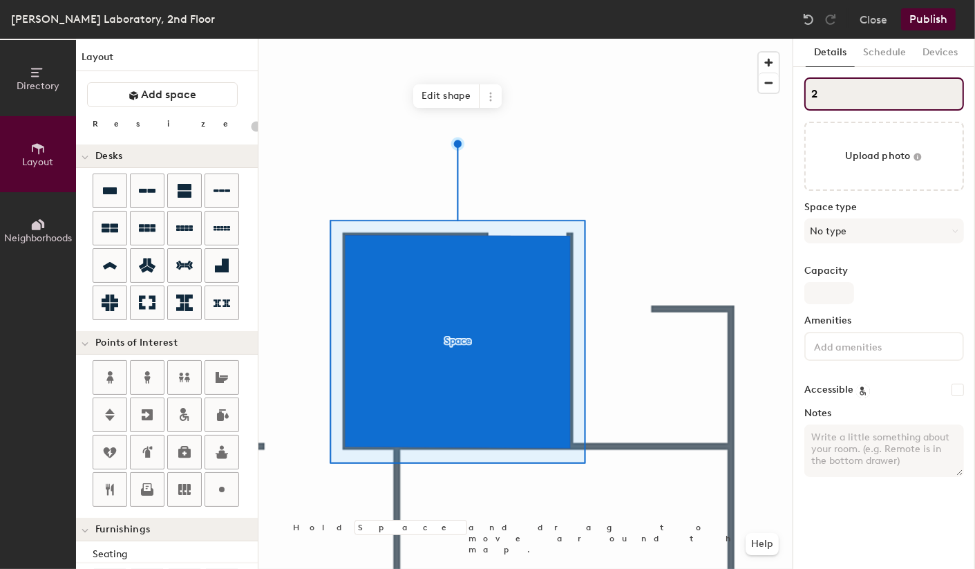
type input "24"
type input "20"
type input "247"
type input "20"
type input "2477"
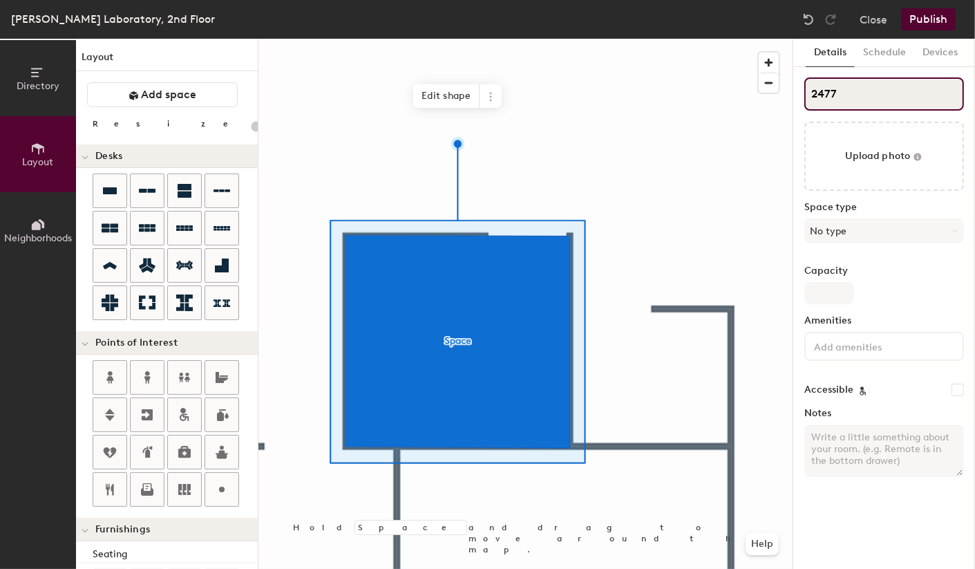
type input "20"
type input "2477A"
type input "20"
type input "2477A"
click at [853, 438] on textarea "Notes" at bounding box center [884, 450] width 160 height 53
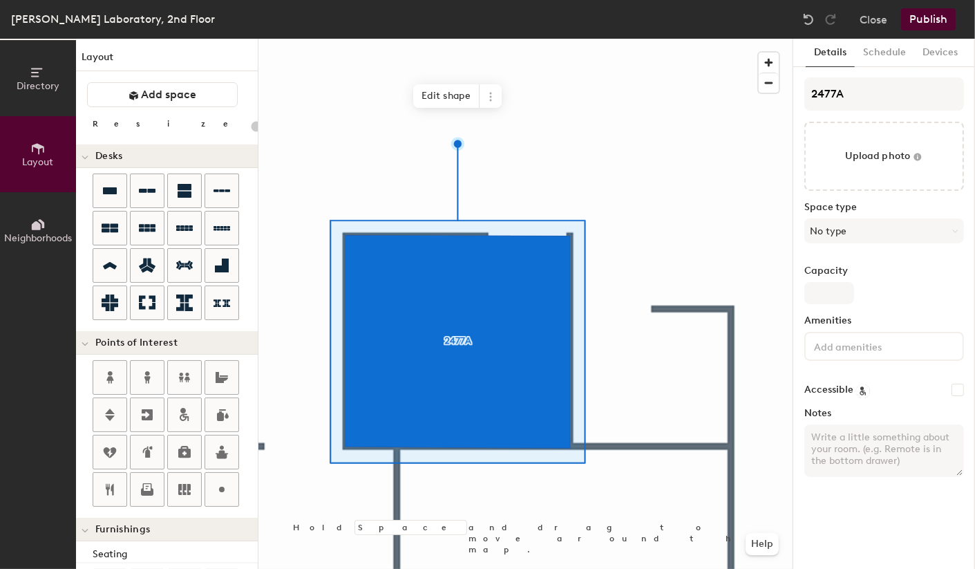
paste textarea "Exam Room"
type textarea "Exam Room"
type input "20"
click at [882, 435] on textarea "Exam Room" at bounding box center [884, 450] width 160 height 53
type textarea "Exam Room"
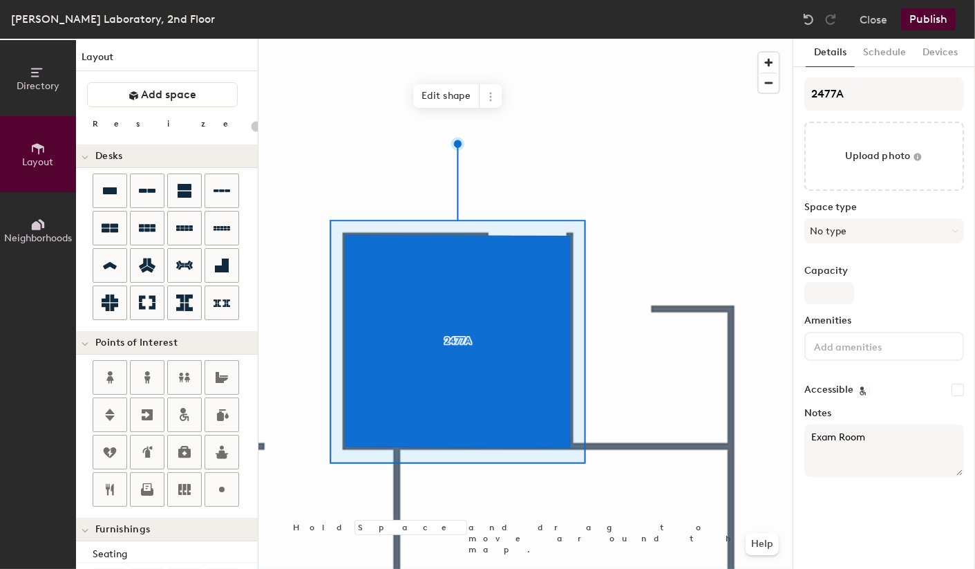
type input "20"
type textarea "Exam Room"
type input "20"
type textarea "Exam Room *"
type input "20"
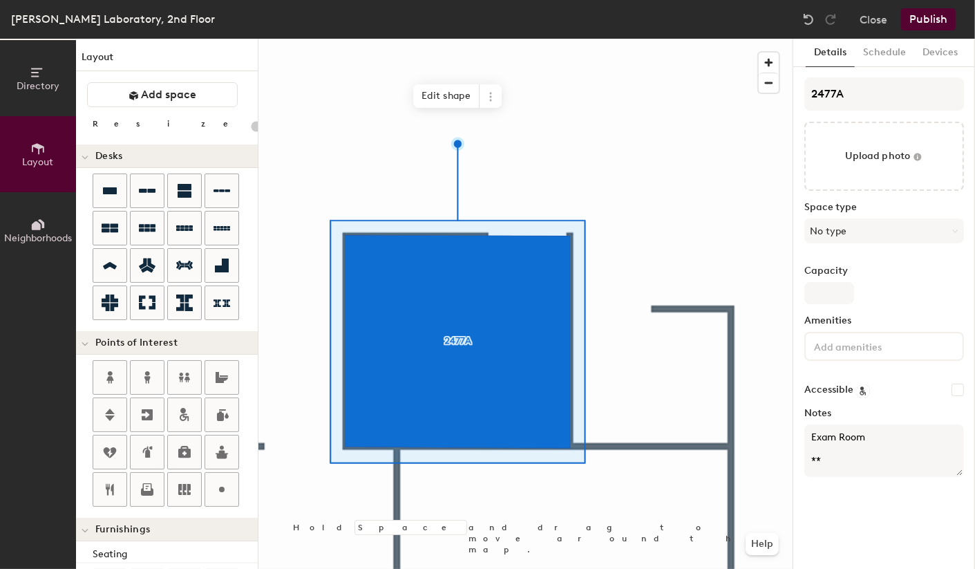
type textarea "Exam Room ***"
type input "20"
type textarea "Exam Room ***"
type input "20"
type textarea "Exam Room *** R"
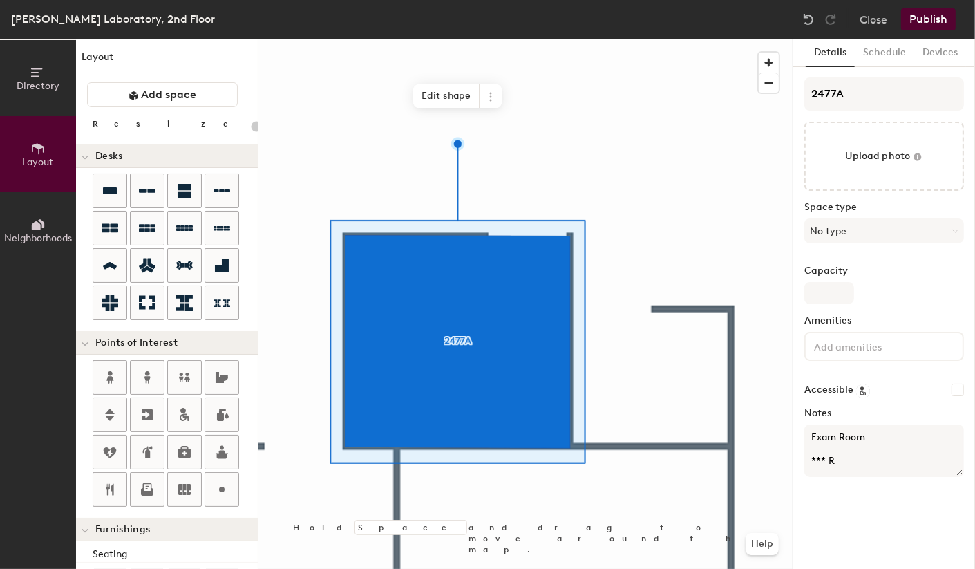
type input "20"
type textarea "Exam Room *** Re"
type input "20"
type textarea "Exam Room *** Requ"
type input "20"
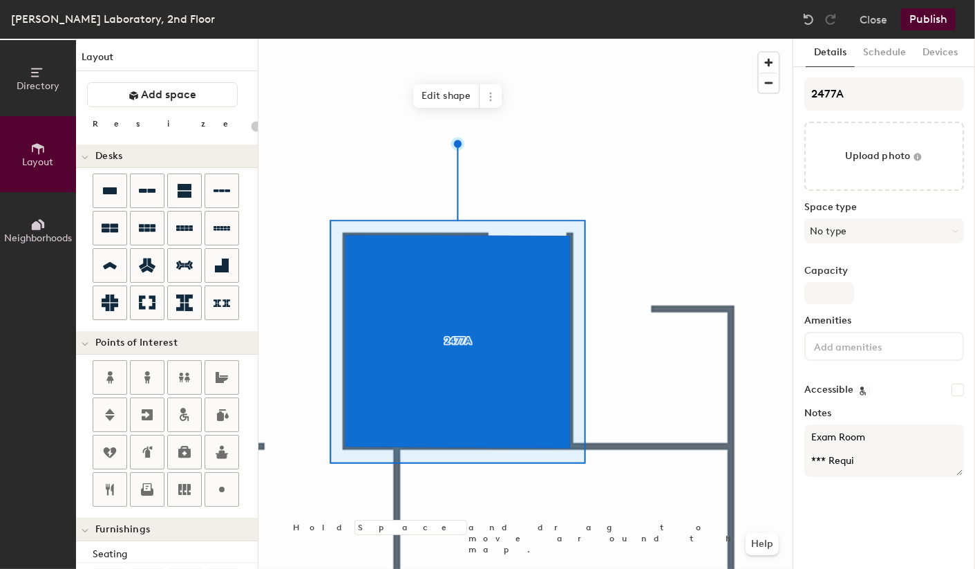
type textarea "Exam Room *** Requir"
type input "20"
type textarea "Exam Room *** Require"
type input "20"
type textarea "Exam Room *** Requires"
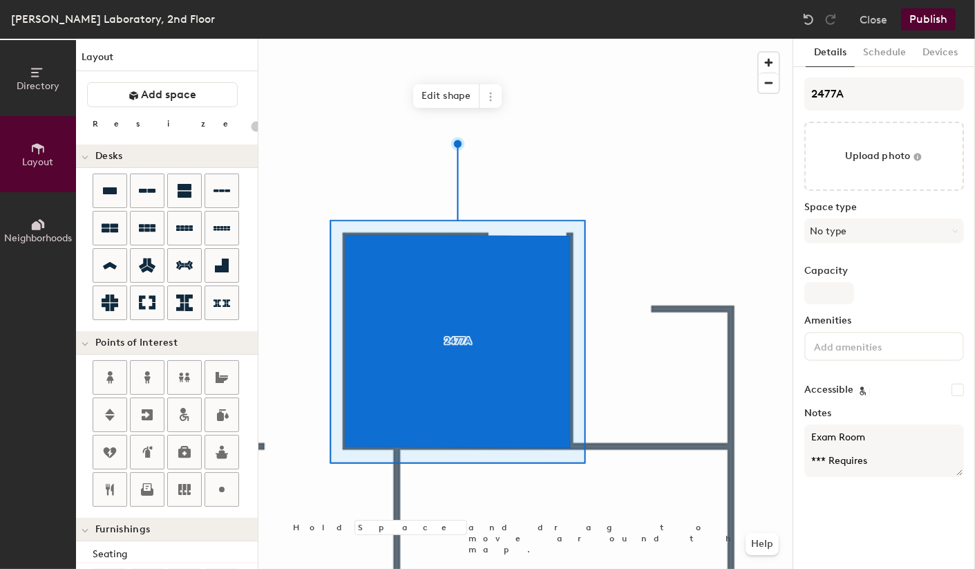
type input "20"
type textarea "Exam Room *** Requires K"
type input "20"
type textarea "Exam Room *** Requires Key"
type input "20"
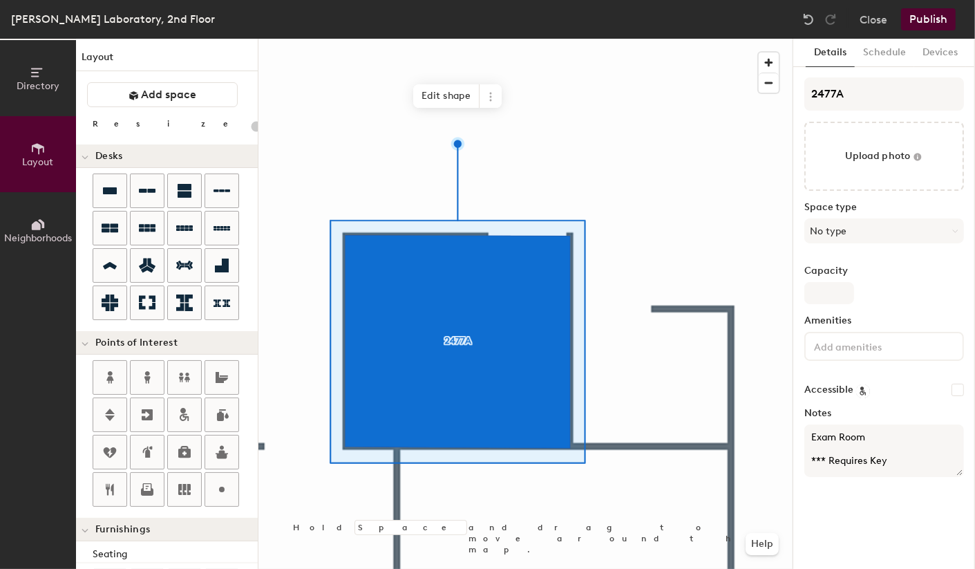
type textarea "Exam Room *** Requires Key"
type input "20"
type textarea "Exam Room *** Requires Key *"
type input "20"
type textarea "Exam Room *** Requires Key **"
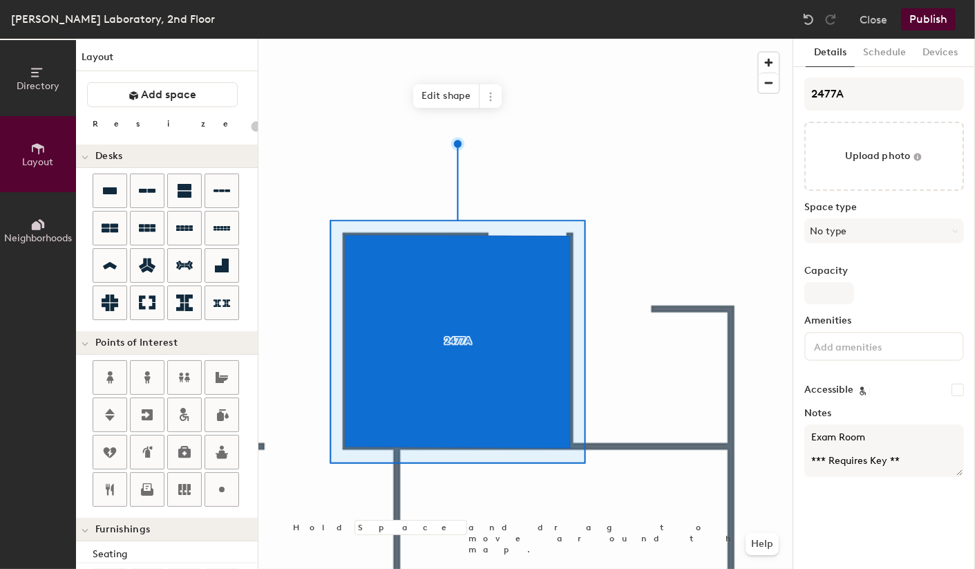
type input "20"
type textarea "Exam Room *** Requires Key ***"
type input "20"
type textarea "Exam Room *** Requires Key ***"
click at [820, 516] on div "Details Schedule Devices 2477A Upload photo Space type No type Capacity Ameniti…" at bounding box center [884, 304] width 182 height 530
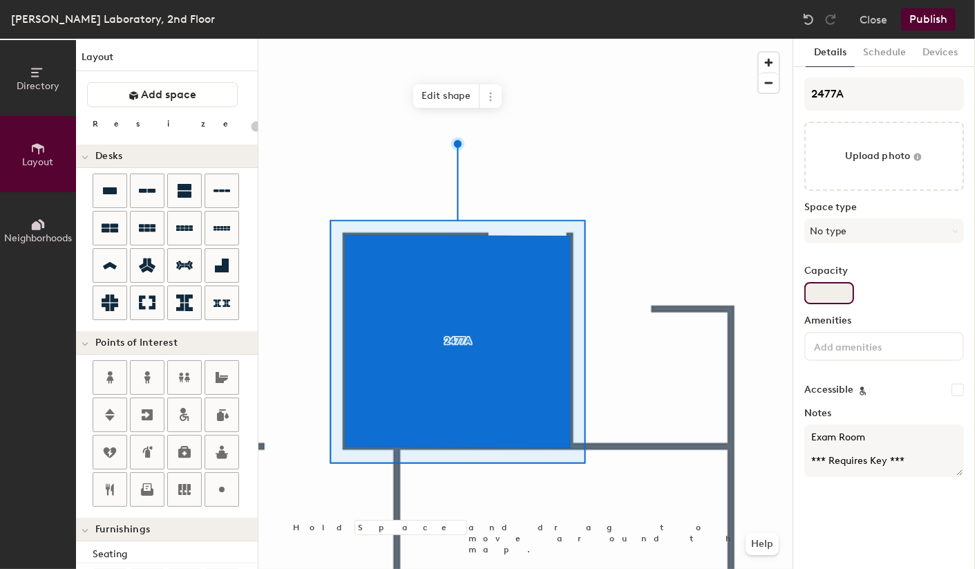
click at [821, 294] on input "Capacity" at bounding box center [829, 293] width 50 height 22
click at [839, 291] on input "Capacity" at bounding box center [829, 293] width 50 height 22
type input "1"
type input "20"
type input "1"
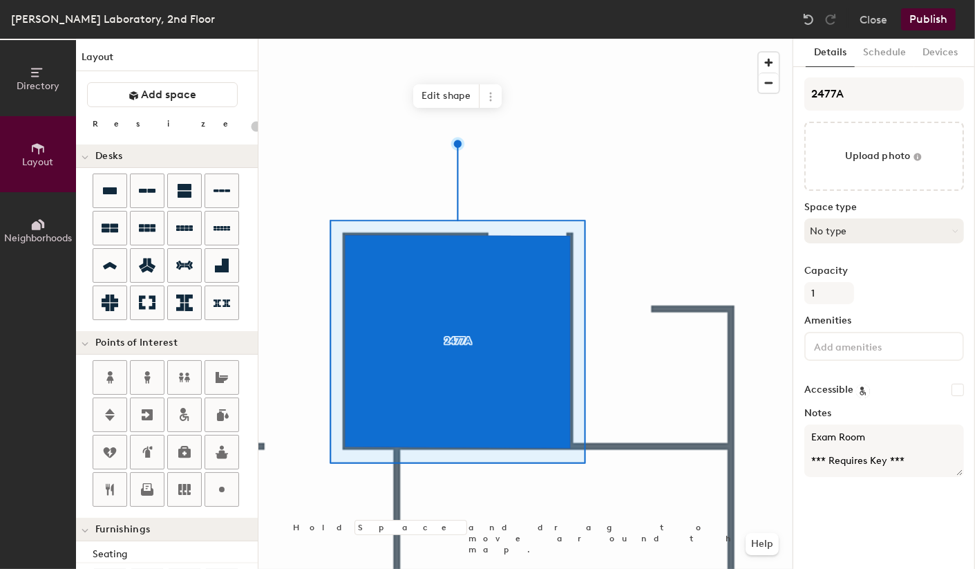
click at [878, 231] on button "No type" at bounding box center [884, 230] width 160 height 25
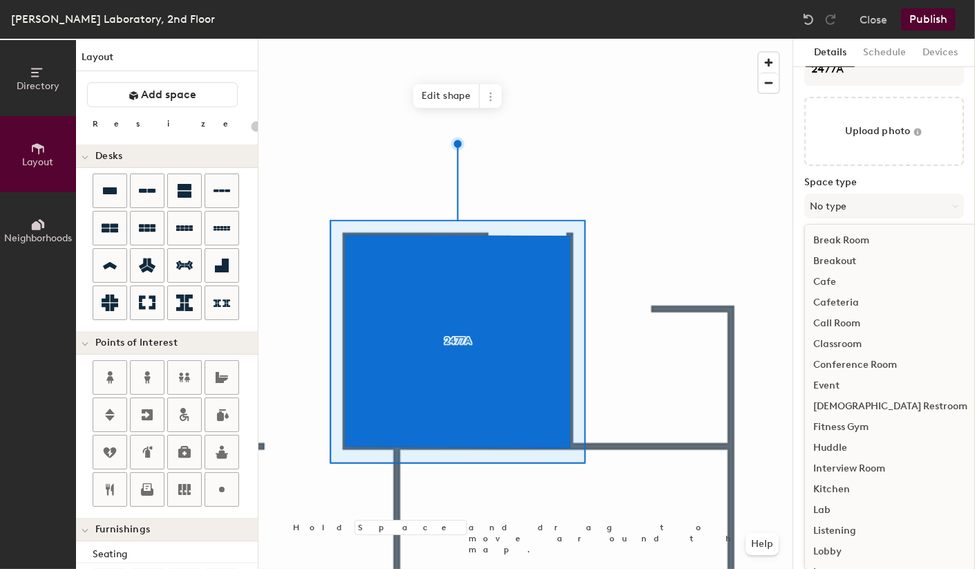
click at [840, 260] on div "Breakout" at bounding box center [890, 261] width 171 height 21
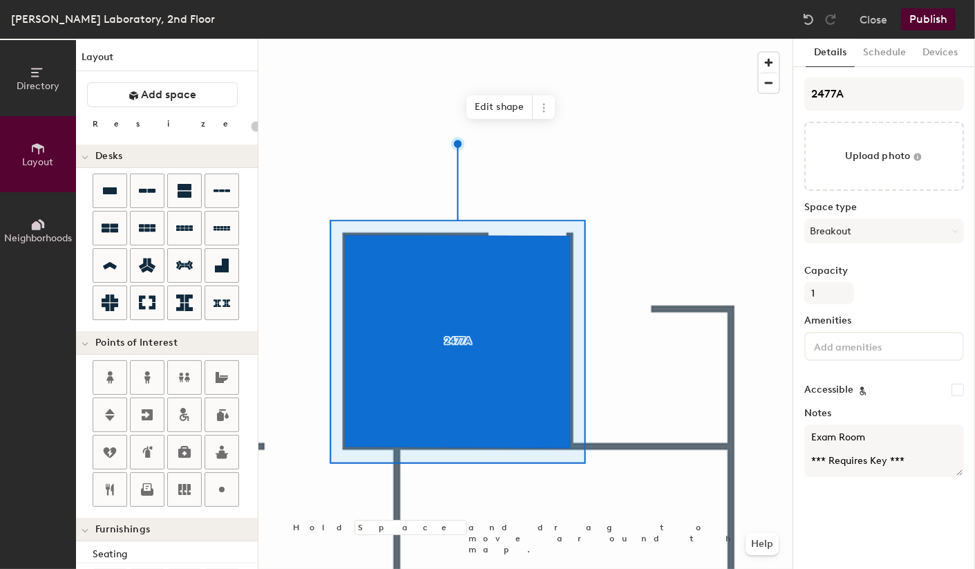
click at [646, 39] on div at bounding box center [525, 39] width 534 height 0
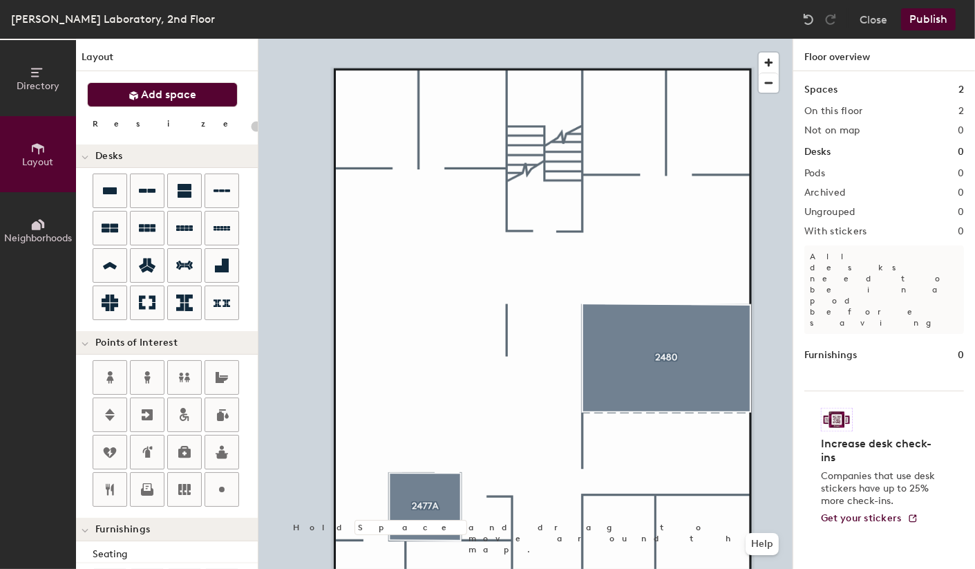
click at [190, 91] on span "Add space" at bounding box center [169, 95] width 55 height 14
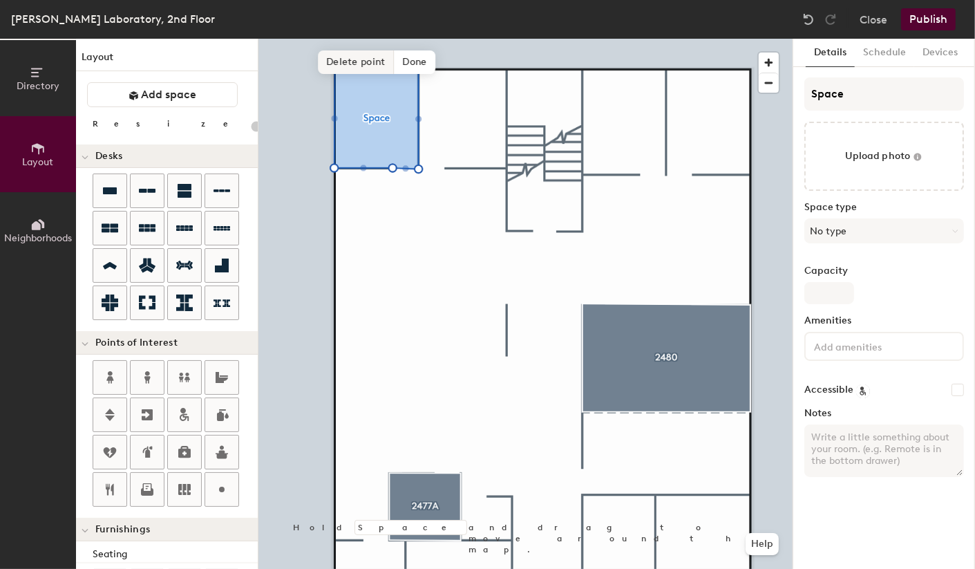
click at [366, 61] on span "Delete point" at bounding box center [356, 61] width 76 height 23
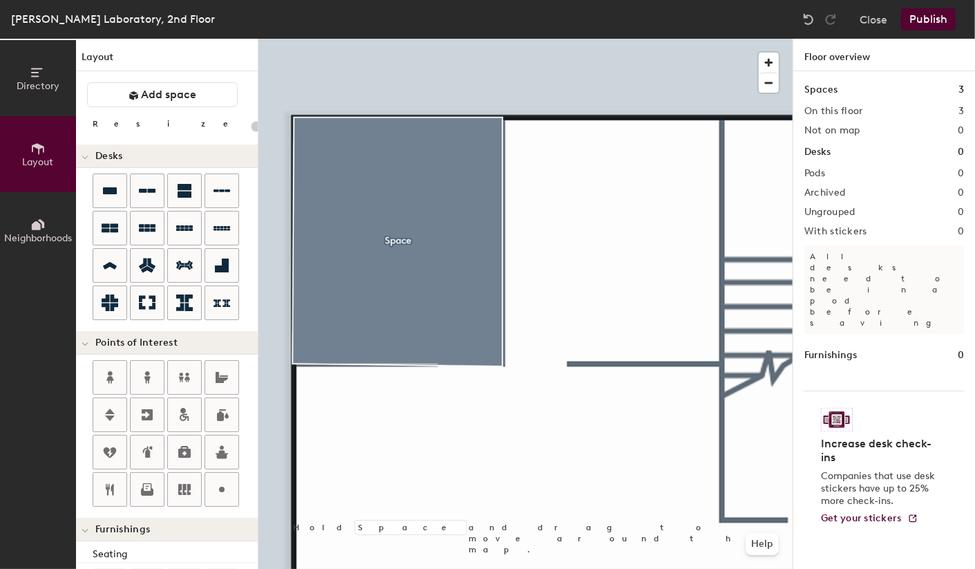
click at [435, 39] on div at bounding box center [525, 39] width 534 height 0
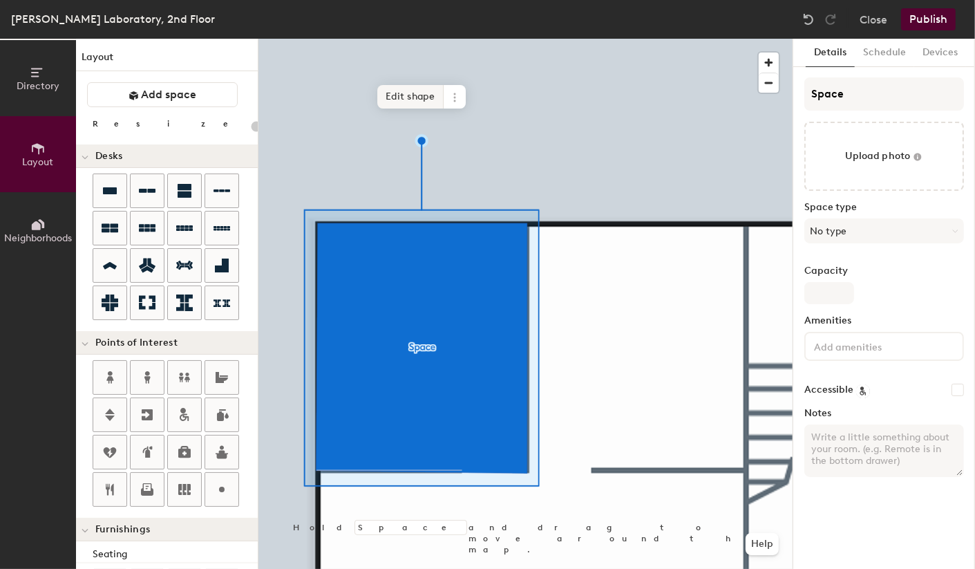
click at [419, 95] on span "Edit shape" at bounding box center [410, 96] width 66 height 23
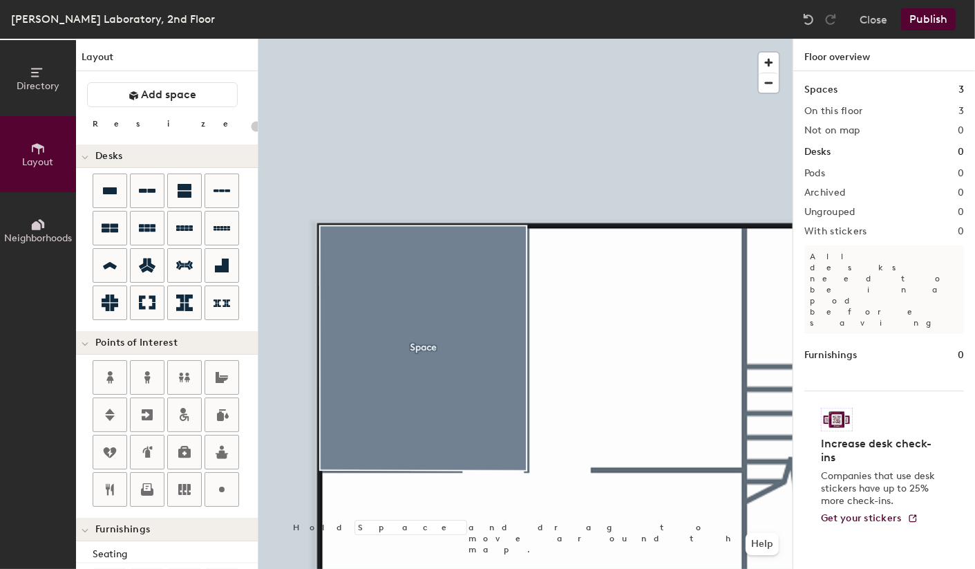
click at [464, 39] on div at bounding box center [525, 39] width 534 height 0
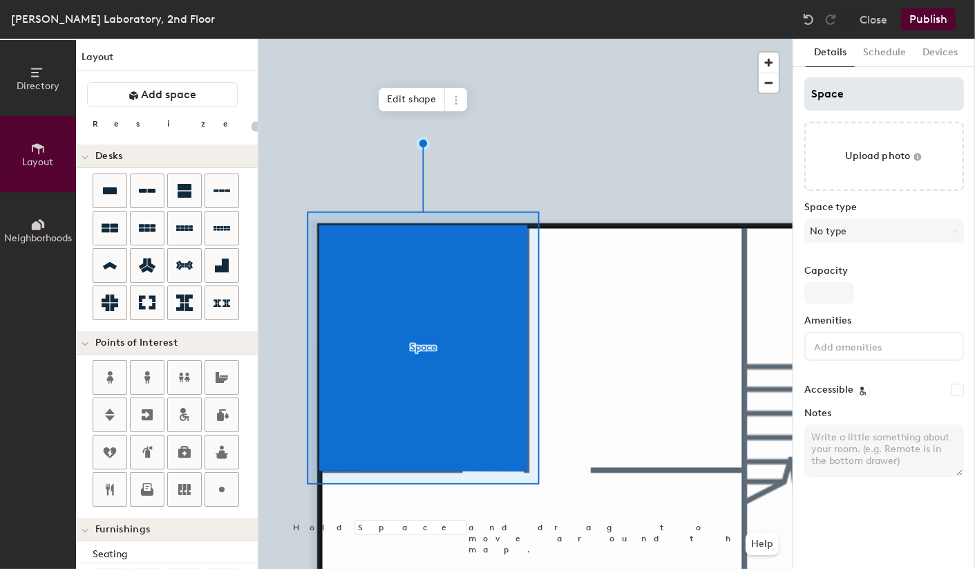
type input "20"
click at [844, 92] on input "Space" at bounding box center [884, 93] width 160 height 33
type input "2"
type input "20"
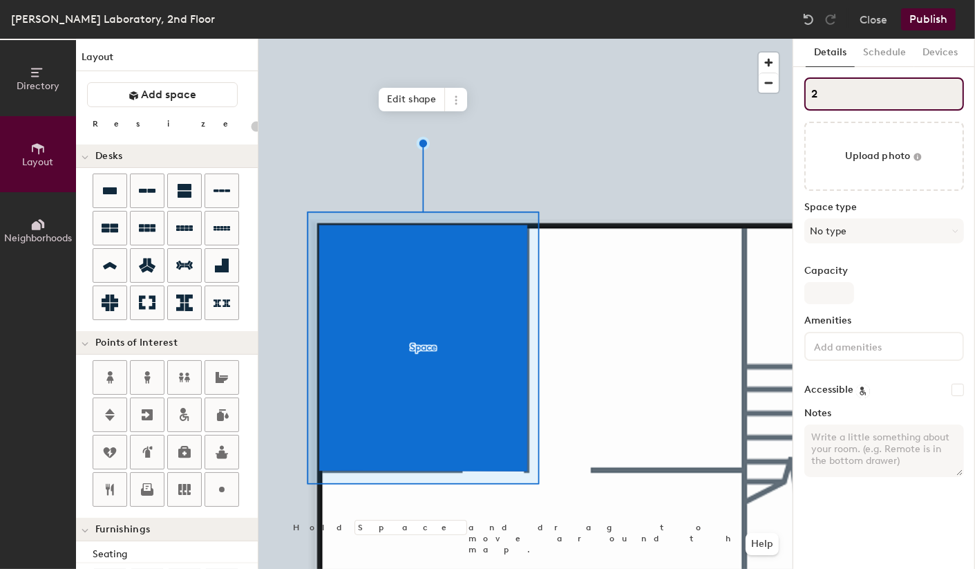
type input "24"
type input "20"
type input "247"
type input "20"
type input "2477"
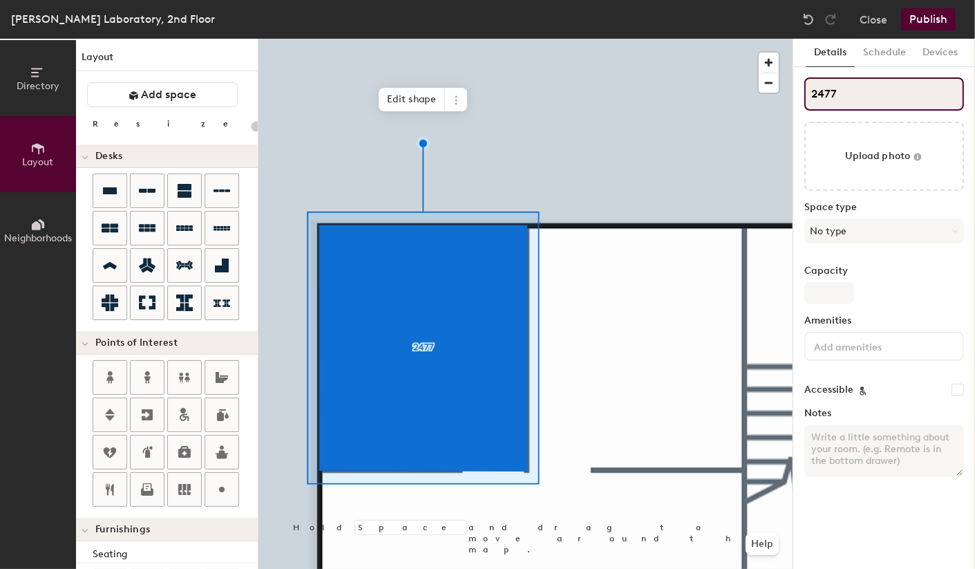
type input "20"
type input "2477C"
type input "20"
type input "2477C"
click at [853, 435] on textarea "Notes" at bounding box center [884, 450] width 160 height 53
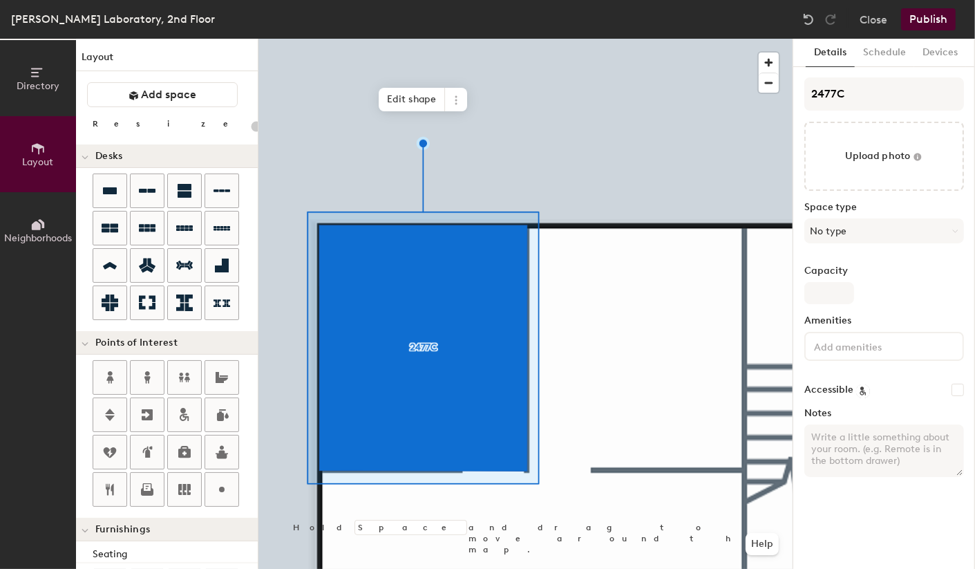
paste textarea "Visitor's Office"
type textarea "Visitor's Office"
type input "20"
type textarea "Visitor's Office"
type input "20"
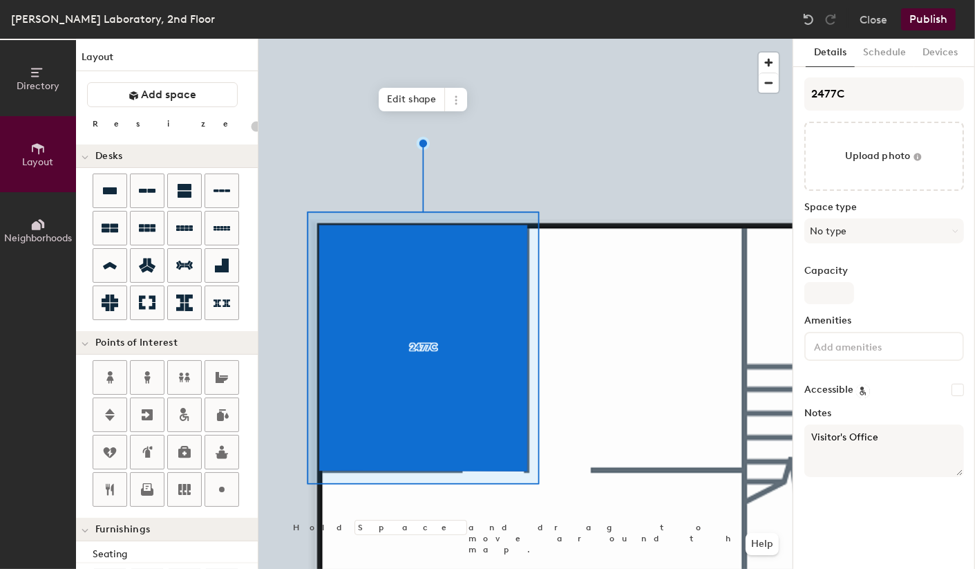
type textarea "Visitor's Office"
type input "20"
type textarea "Visitor's Office *"
type input "20"
type textarea "Visitor's Office ***"
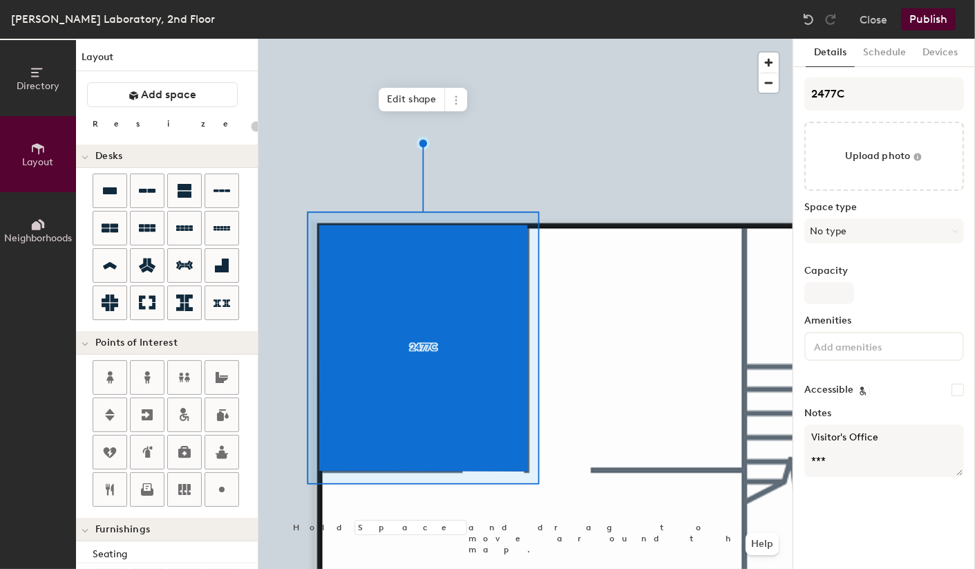
type input "20"
type textarea "Visitor's Office ***"
type input "20"
paste textarea "Requires Passcode"
type textarea "Visitor's Office *** Requires Passcode"
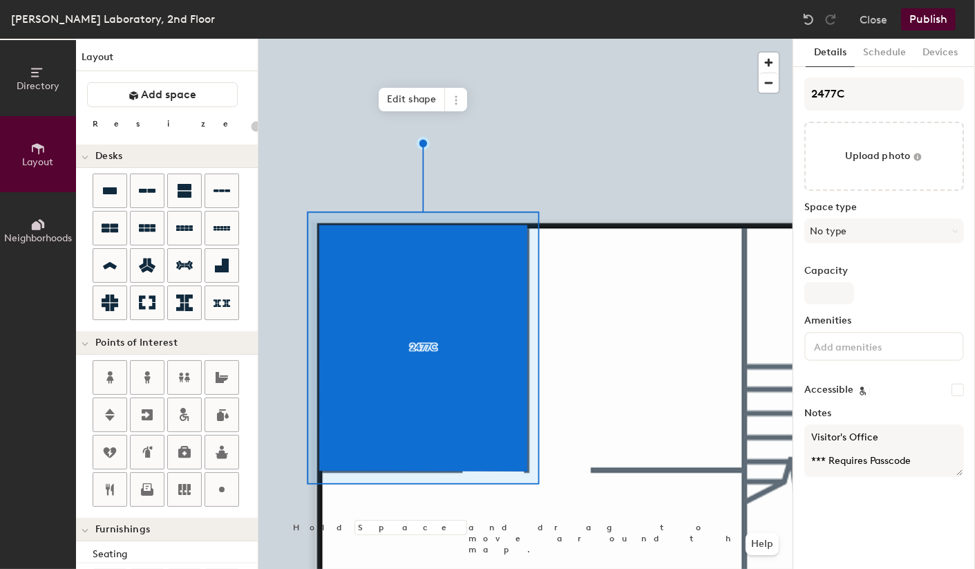
type input "20"
type textarea "Visitor's Office *** Requires Passcode"
type input "20"
type textarea "Visitor's Office *** Requires Passcode *"
type input "20"
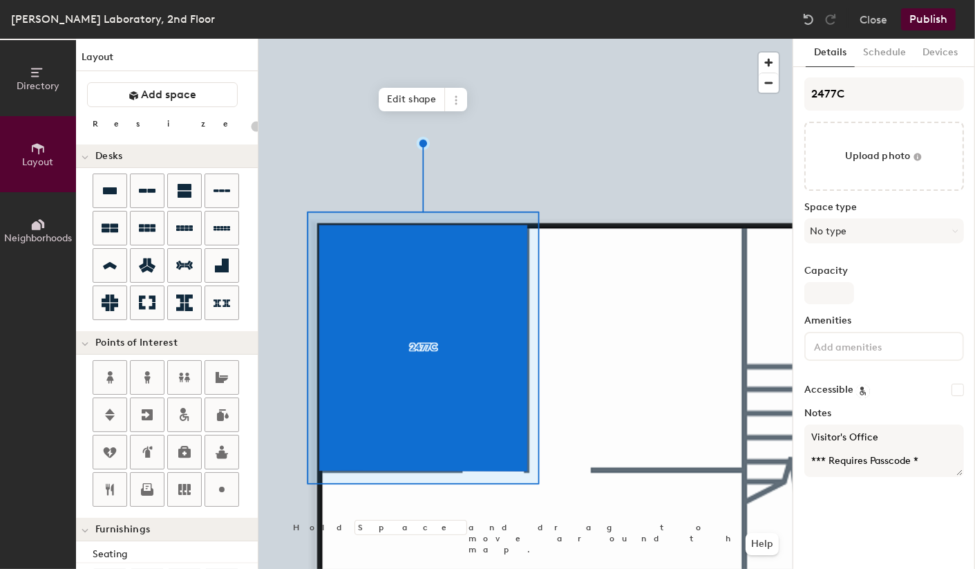
type textarea "Visitor's Office *** Requires Passcode **"
type input "20"
type textarea "Visitor's Office *** Requires Passcode ***"
type input "20"
type textarea "Visitor's Office *** Requires Passcode ***"
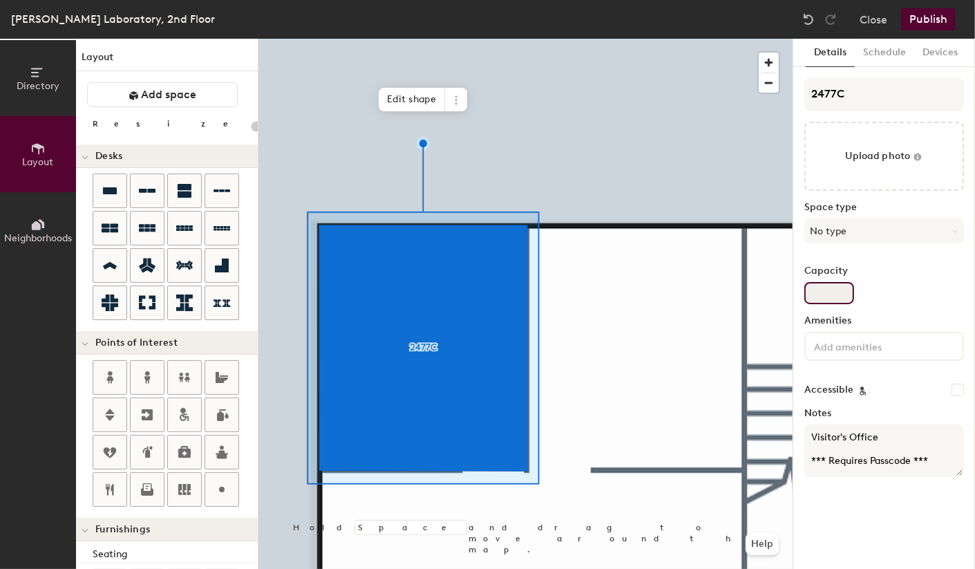
click at [837, 292] on input "Capacity" at bounding box center [829, 293] width 50 height 22
click at [852, 232] on button "No type" at bounding box center [884, 230] width 160 height 25
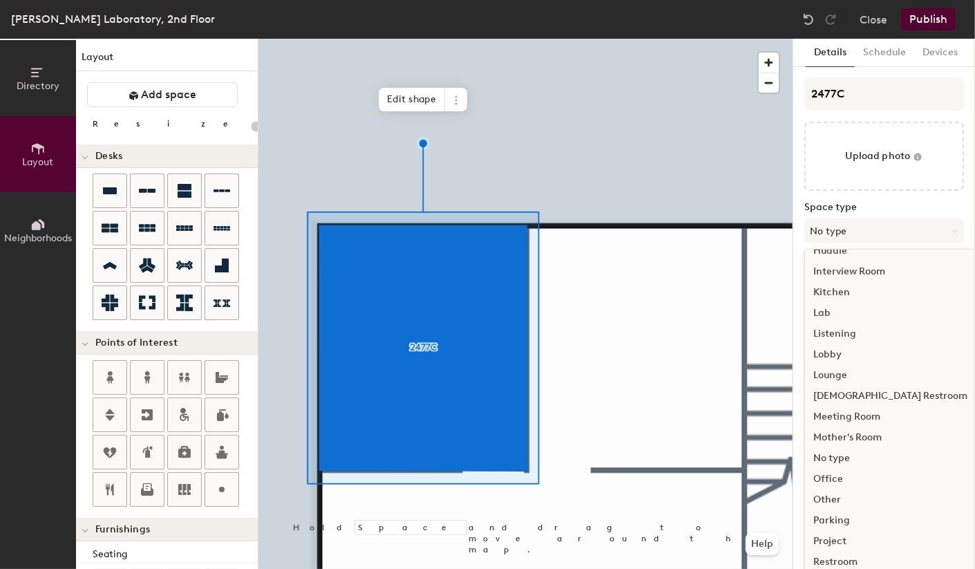
scroll to position [231, 0]
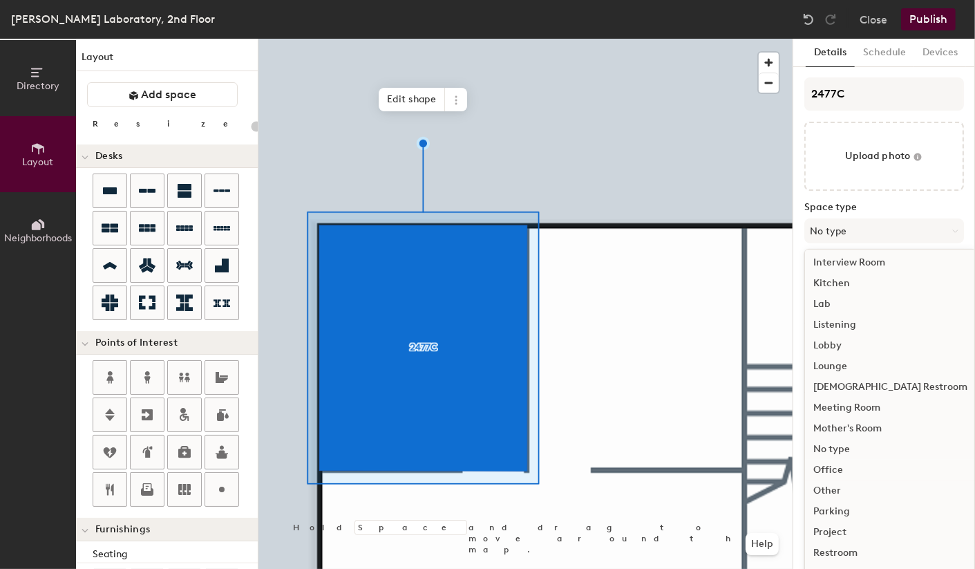
click at [839, 469] on div "Office" at bounding box center [890, 469] width 171 height 21
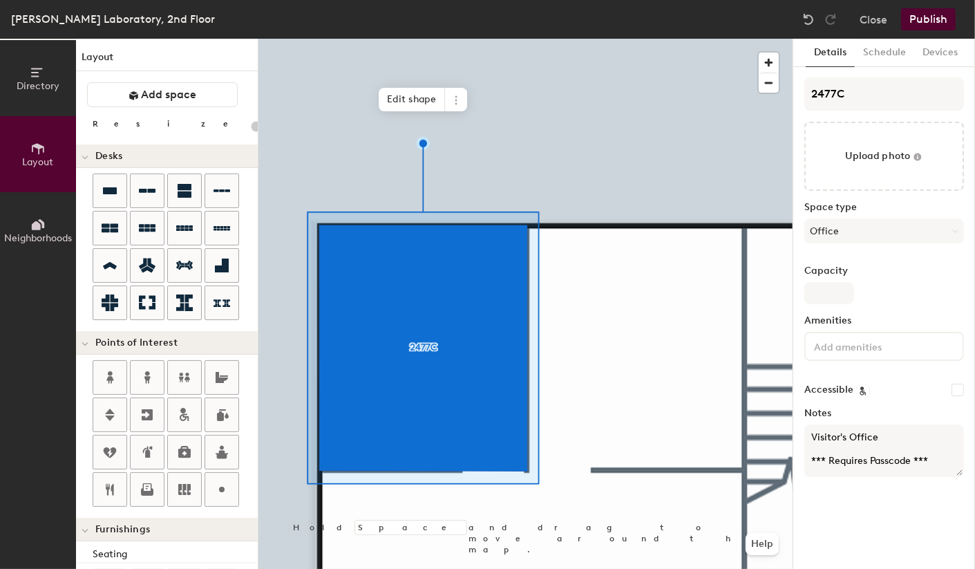
type input "20"
click at [826, 296] on input "Capacity" at bounding box center [829, 293] width 50 height 22
type input "1"
type input "20"
type input "1"
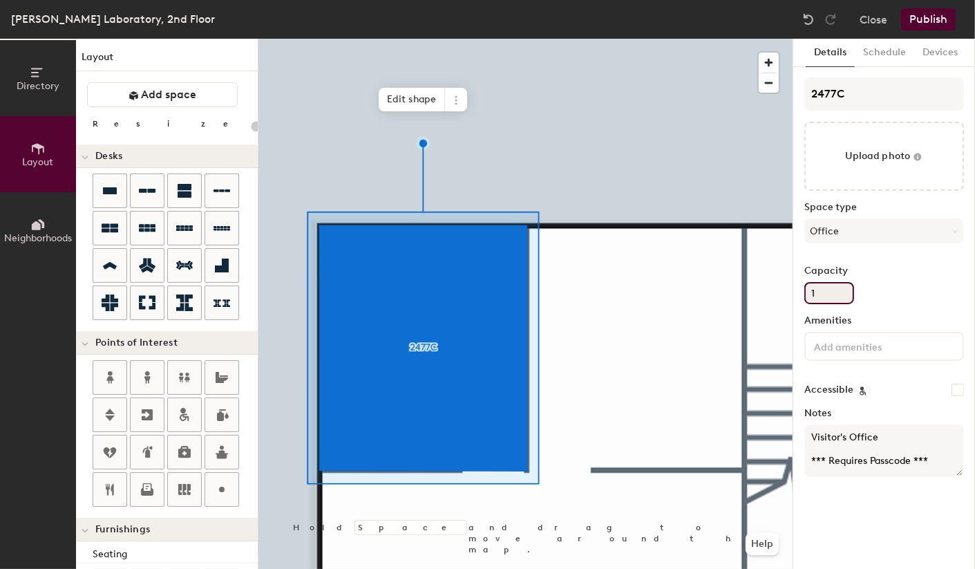
click at [897, 291] on div "Capacity 1" at bounding box center [884, 284] width 160 height 39
click at [890, 346] on input at bounding box center [873, 345] width 124 height 17
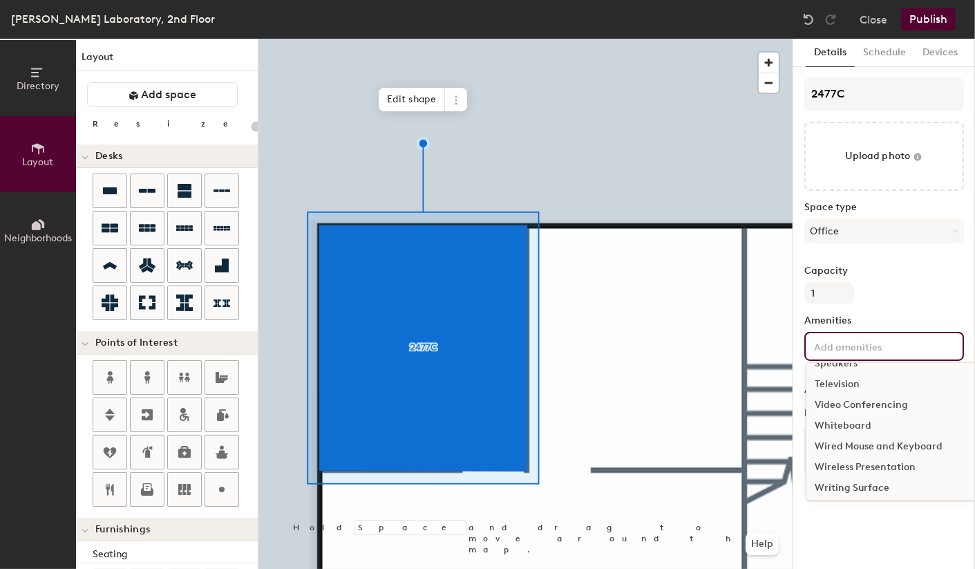
scroll to position [309, 0]
click at [847, 381] on div "Television" at bounding box center [892, 380] width 173 height 21
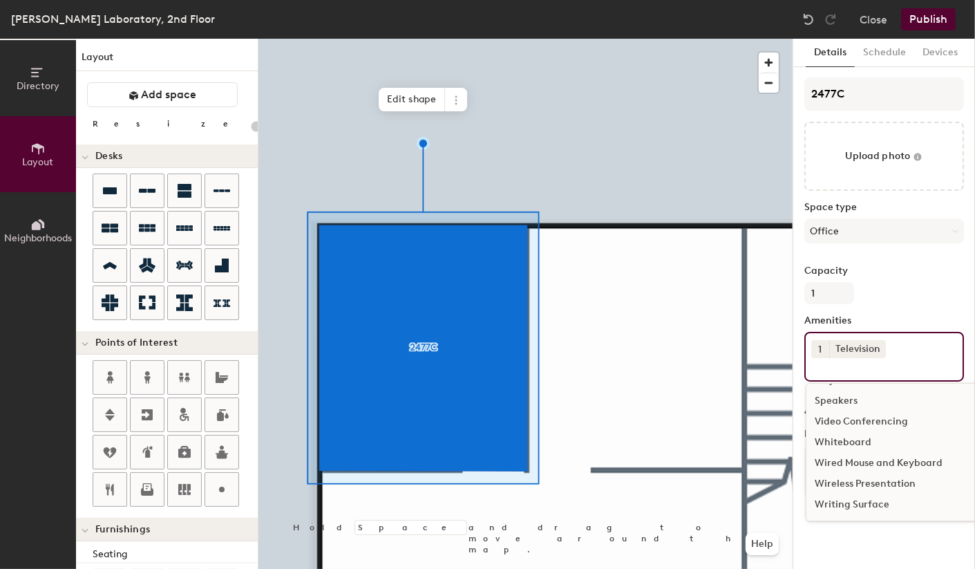
scroll to position [288, 0]
click at [936, 19] on button "Publish" at bounding box center [928, 19] width 55 height 22
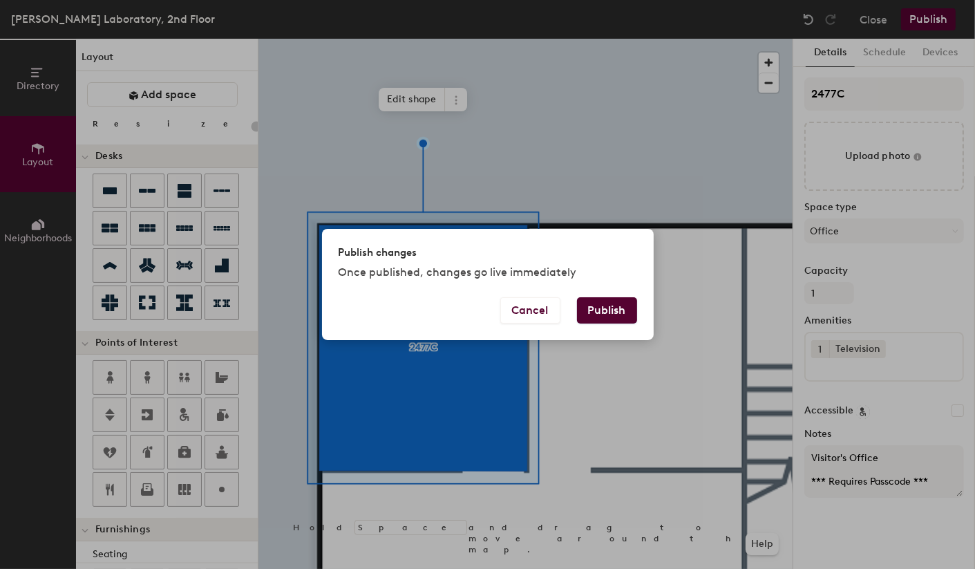
click at [604, 303] on button "Publish" at bounding box center [607, 310] width 60 height 26
type input "20"
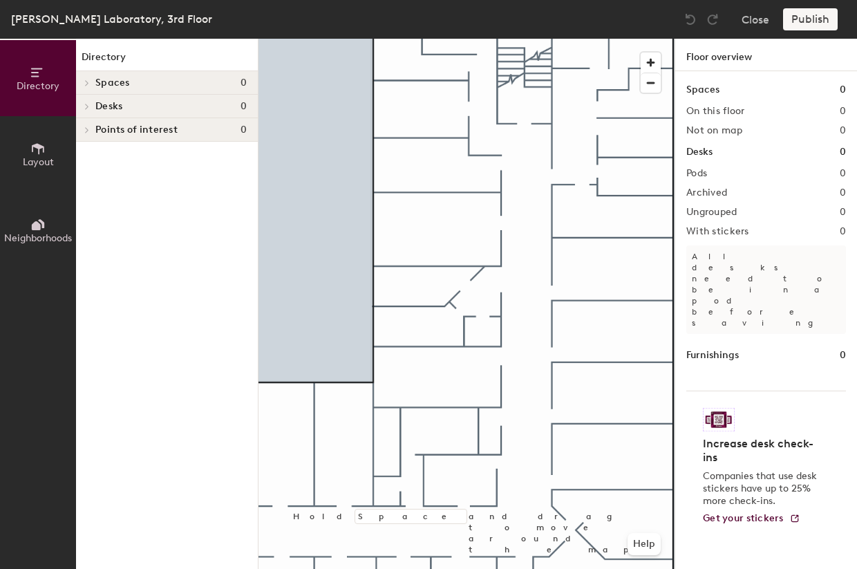
click at [35, 149] on icon at bounding box center [37, 148] width 15 height 15
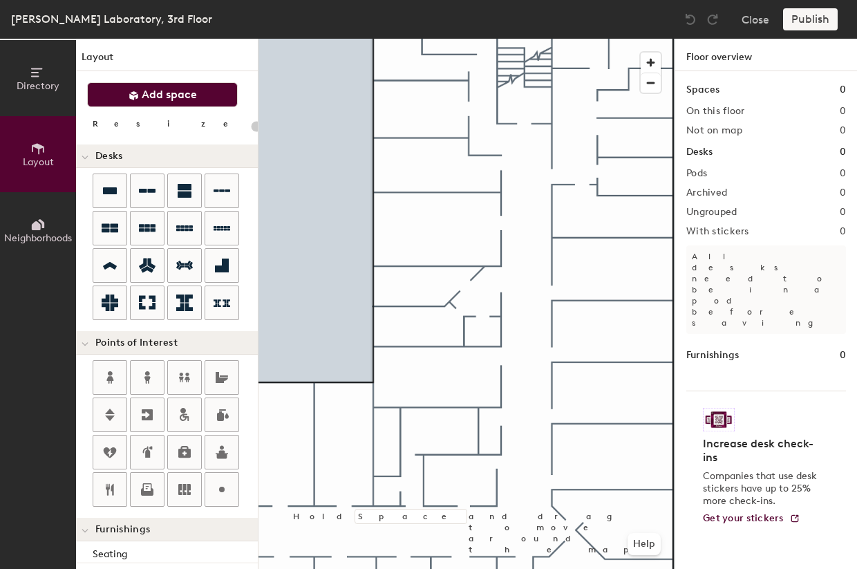
click at [141, 98] on button "Add space" at bounding box center [162, 94] width 151 height 25
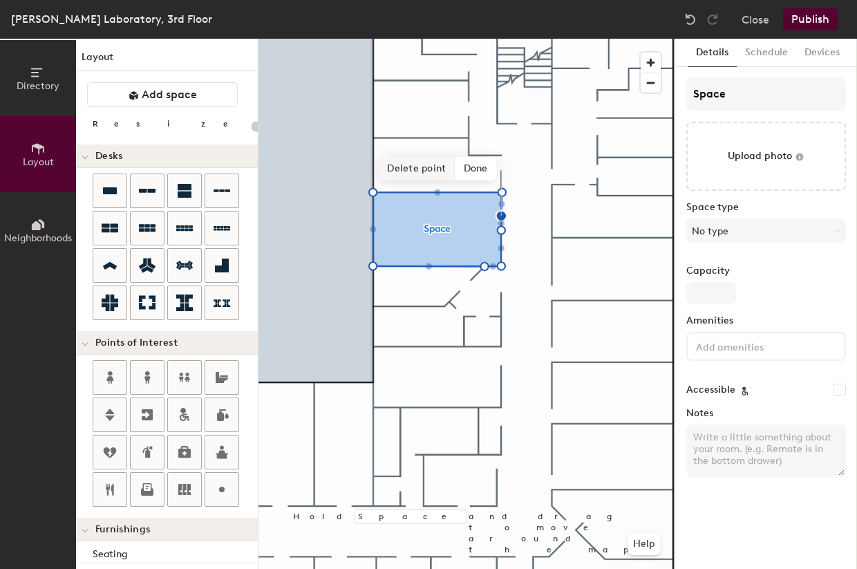
click at [424, 164] on span "Delete point" at bounding box center [417, 168] width 76 height 23
click at [418, 169] on span "Delete point" at bounding box center [417, 168] width 76 height 23
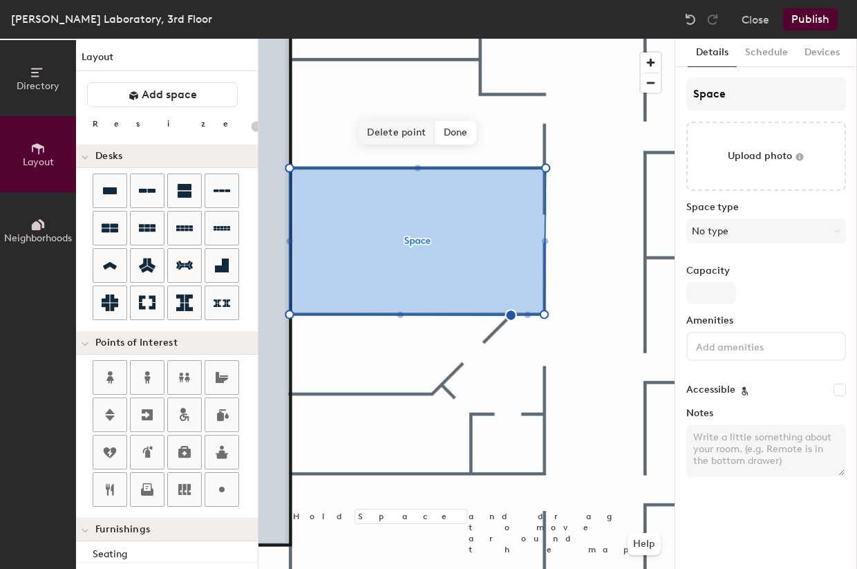
click at [391, 133] on span "Delete point" at bounding box center [397, 132] width 76 height 23
type input "20"
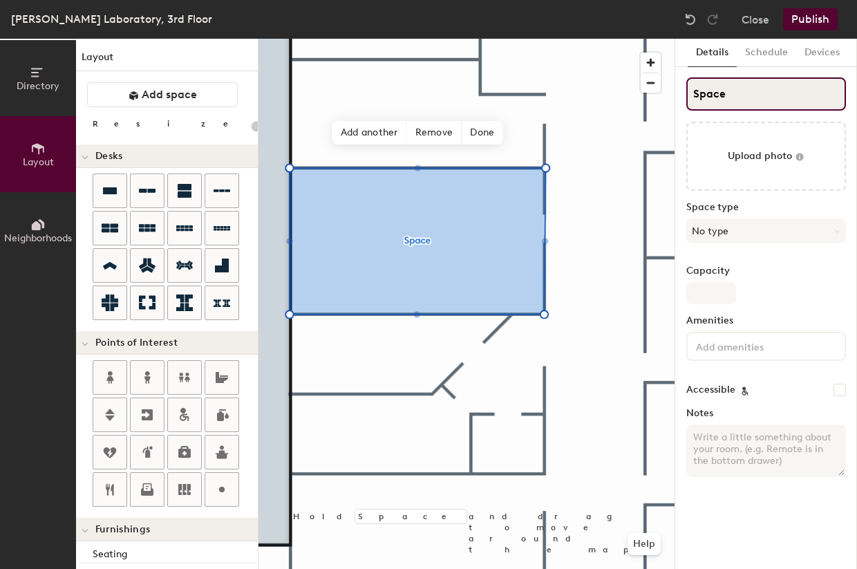
click at [733, 91] on input "Space" at bounding box center [766, 93] width 160 height 33
type input "3"
type input "20"
type input "34"
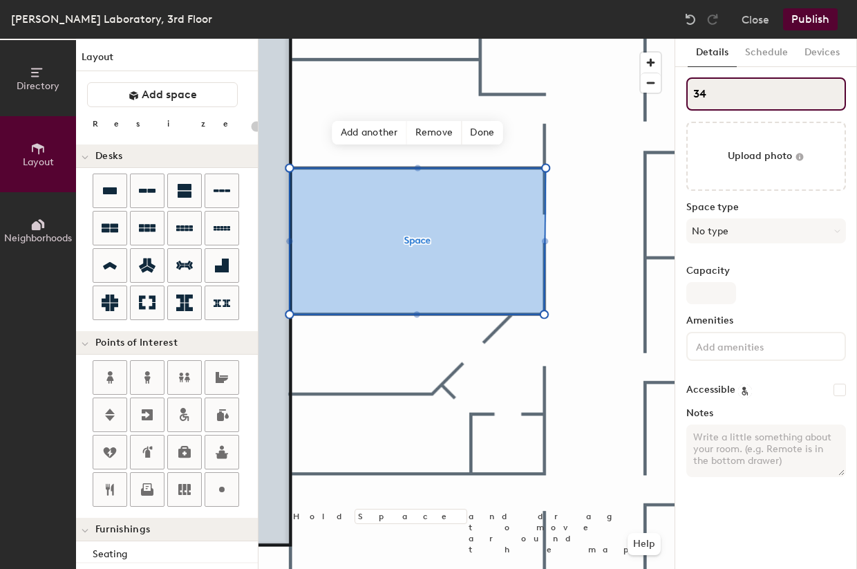
type input "20"
type input "348"
type input "20"
type input "3481"
type input "20"
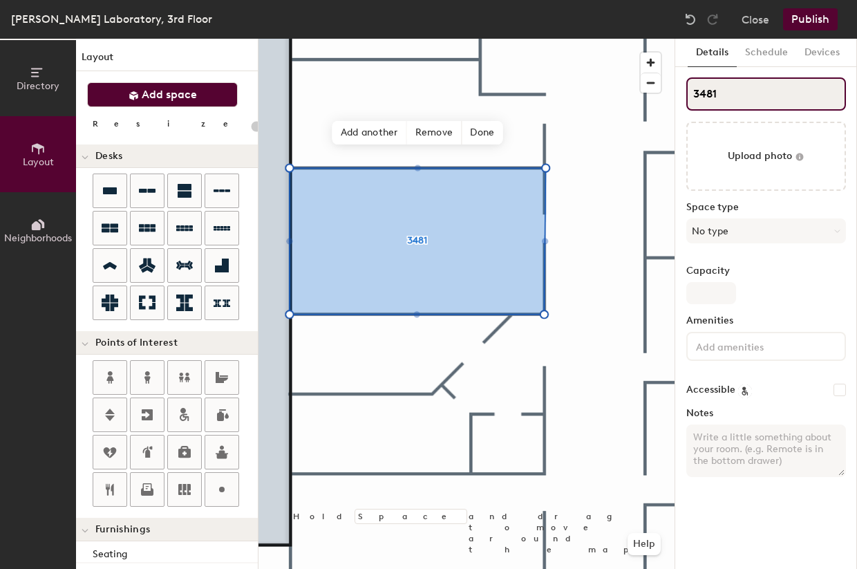
type input "3481"
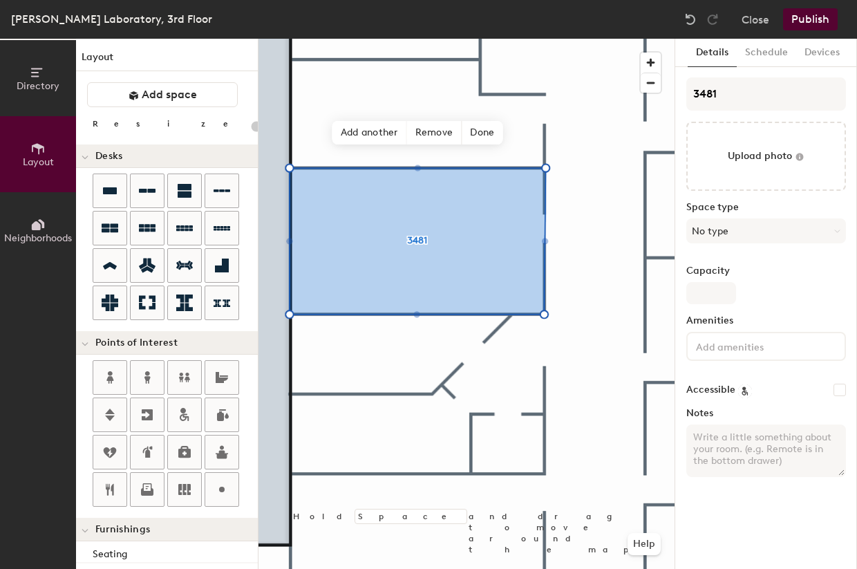
click at [743, 435] on textarea "Notes" at bounding box center [766, 450] width 160 height 53
paste textarea "[PERSON_NAME]"
type textarea "[PERSON_NAME]"
type input "20"
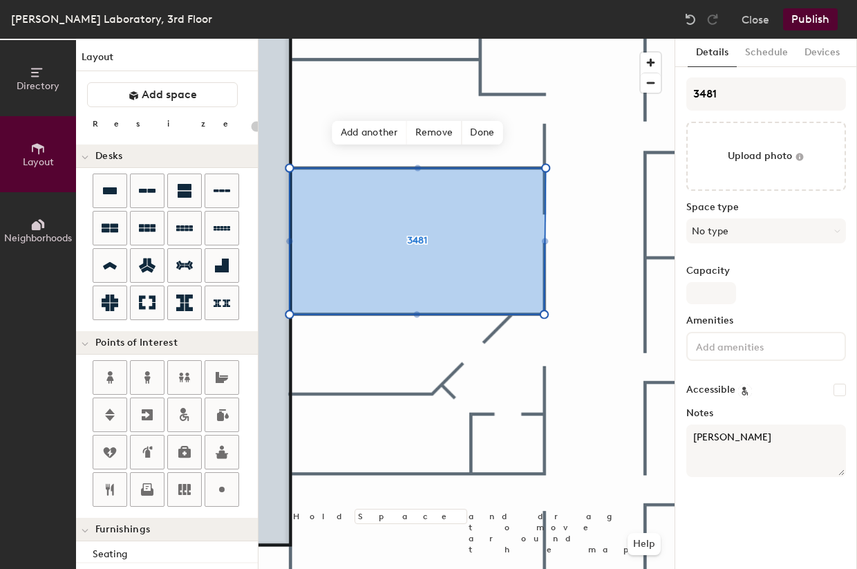
type textarea "[PERSON_NAME]"
click at [738, 232] on button "No type" at bounding box center [766, 230] width 160 height 25
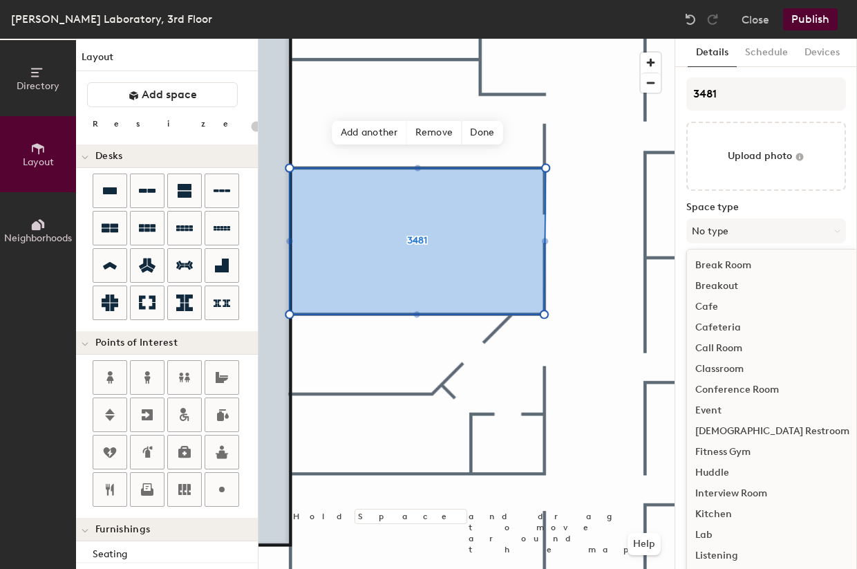
click at [737, 386] on div "Conference Room" at bounding box center [772, 389] width 171 height 21
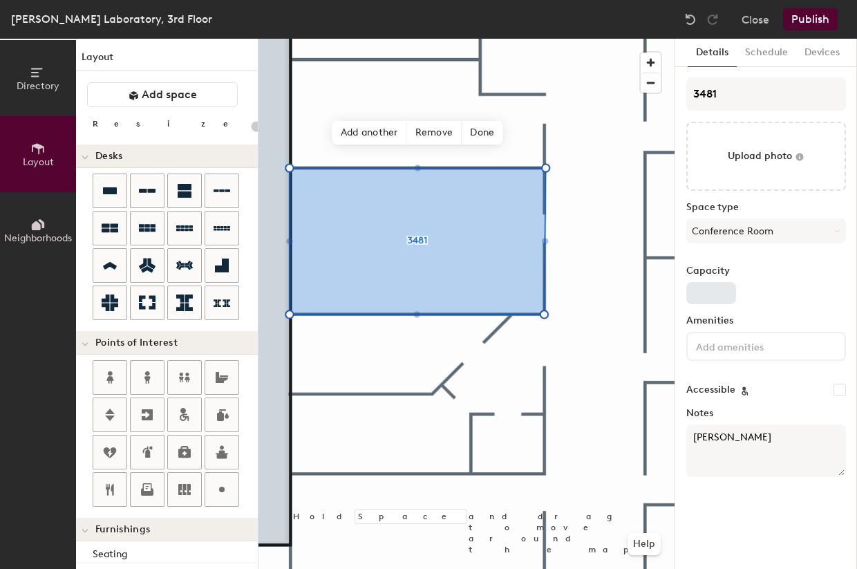
type input "20"
click at [709, 288] on input "Capacity" at bounding box center [711, 293] width 50 height 22
type input "2"
type input "20"
type input "21"
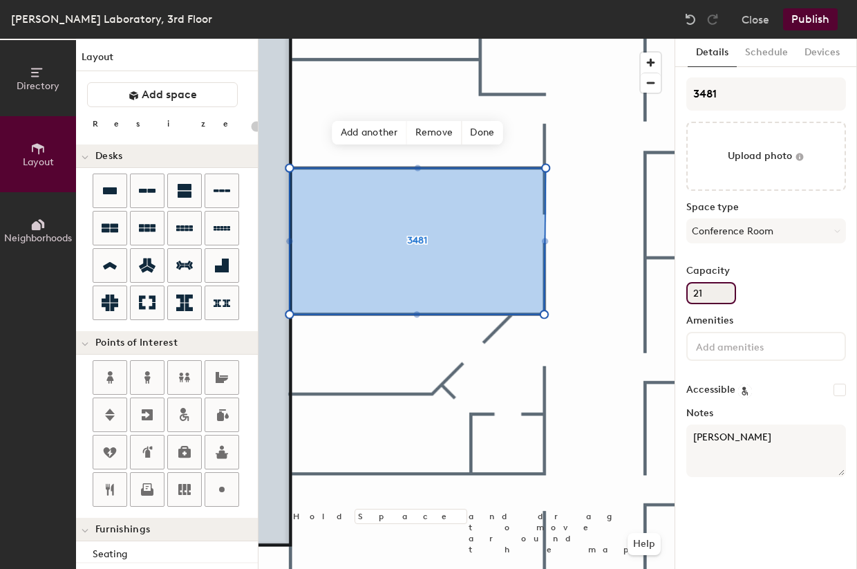
type input "20"
type input "21"
click at [760, 346] on input at bounding box center [755, 345] width 124 height 17
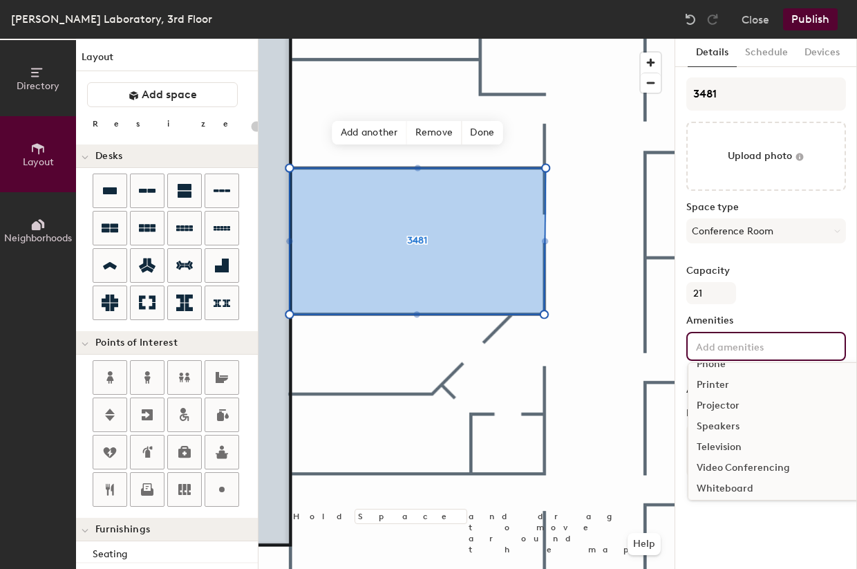
scroll to position [243, 0]
click at [723, 403] on div "Projector" at bounding box center [774, 405] width 173 height 21
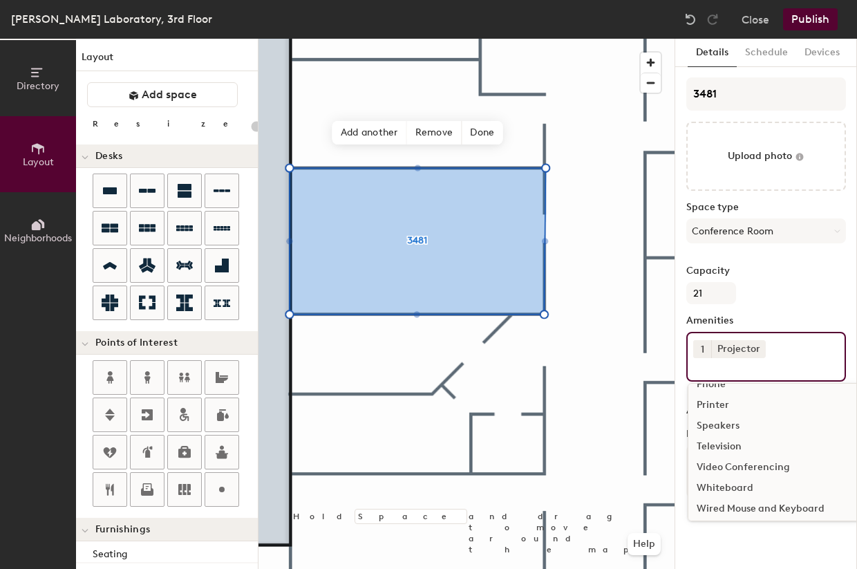
click at [732, 370] on input at bounding box center [755, 366] width 124 height 17
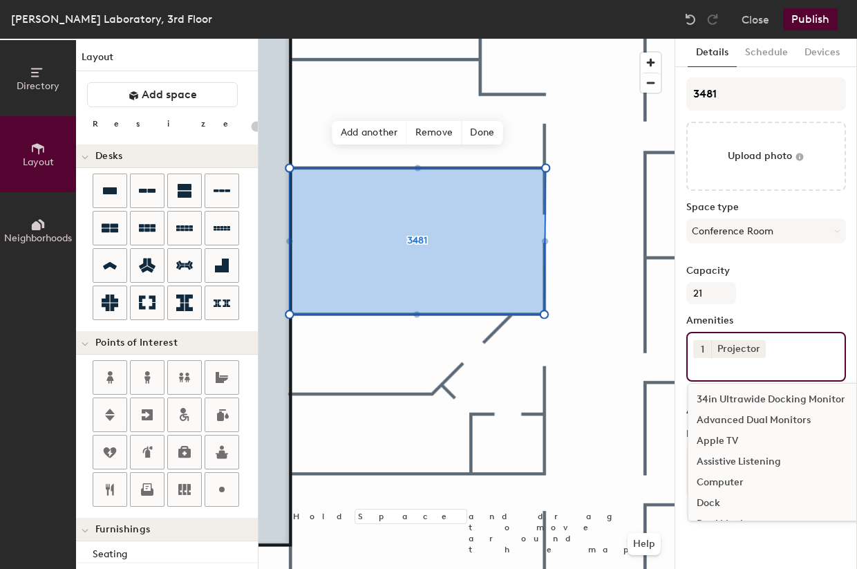
scroll to position [288, 0]
click at [740, 504] on div "Writing Surface" at bounding box center [774, 505] width 173 height 21
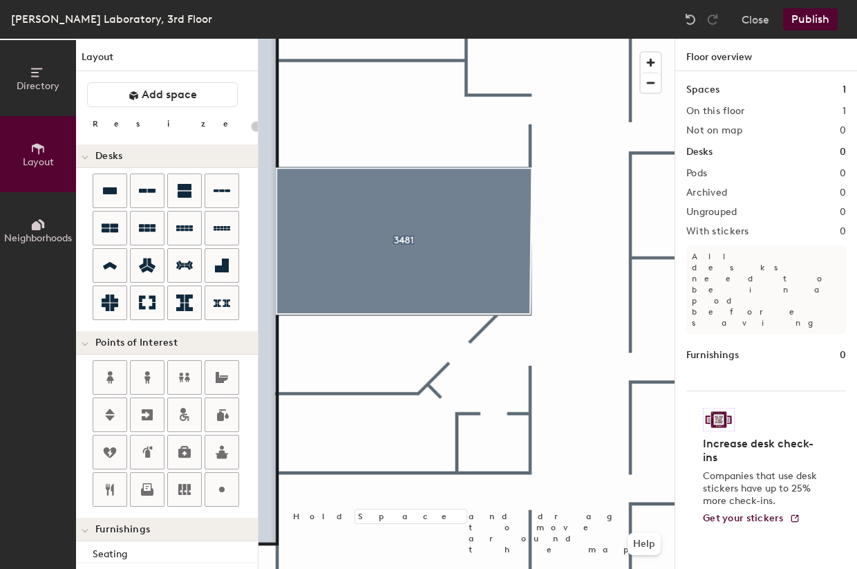
click at [485, 39] on div at bounding box center [466, 39] width 416 height 0
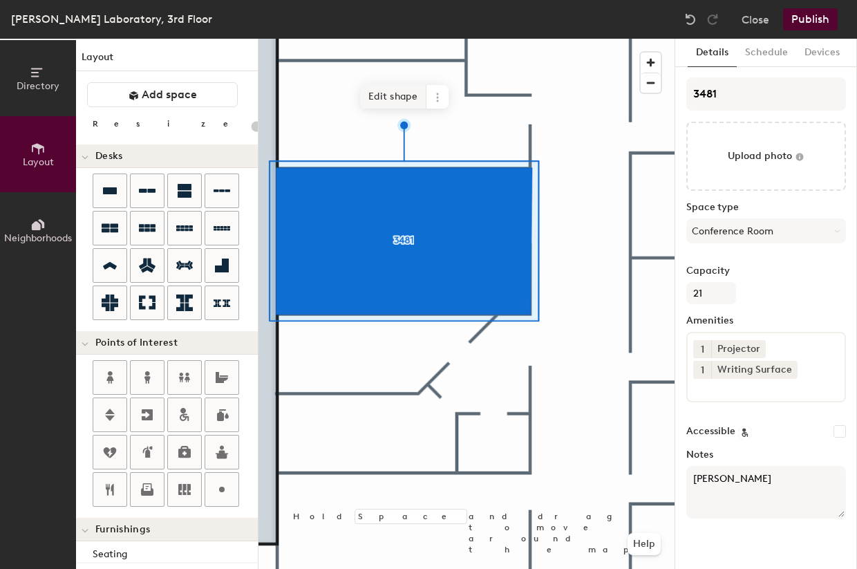
click at [401, 103] on span "Edit shape" at bounding box center [393, 96] width 66 height 23
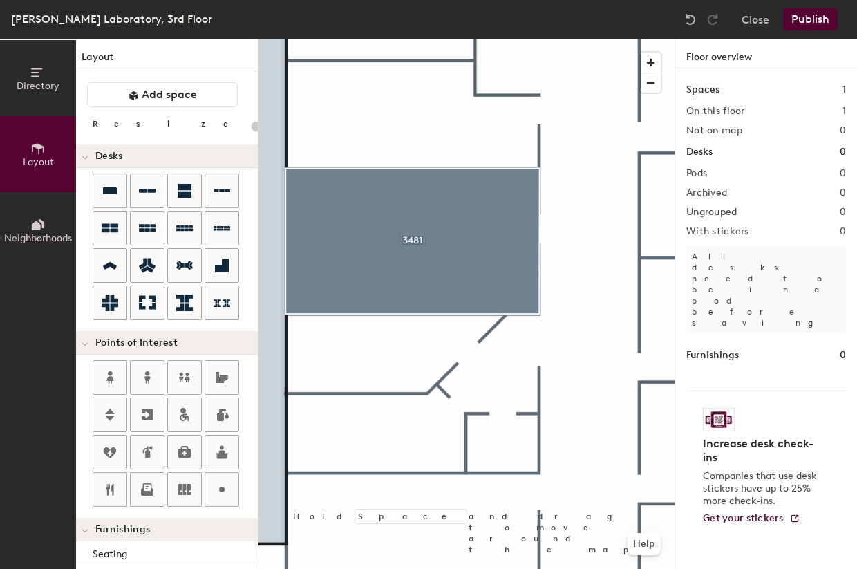
click at [818, 18] on button "Publish" at bounding box center [810, 19] width 55 height 22
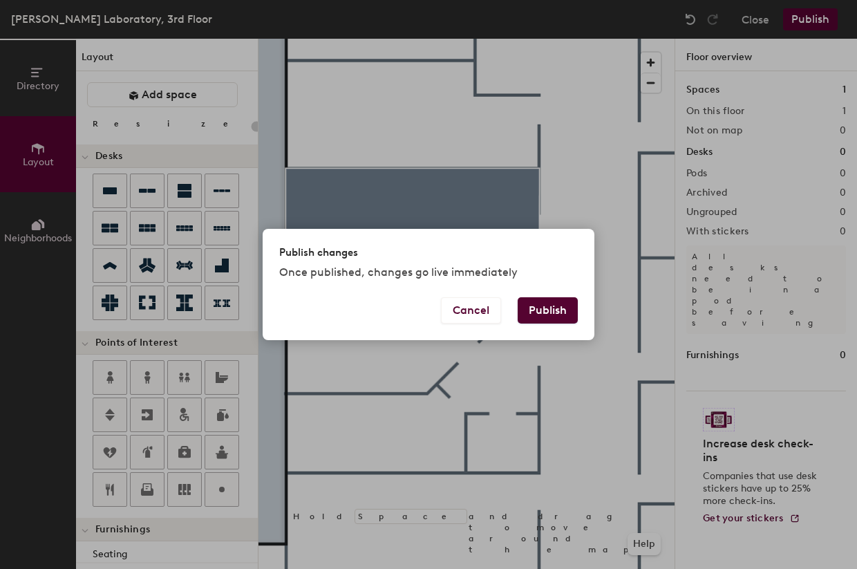
click at [543, 305] on button "Publish" at bounding box center [547, 310] width 60 height 26
type input "20"
